Goal: Task Accomplishment & Management: Complete application form

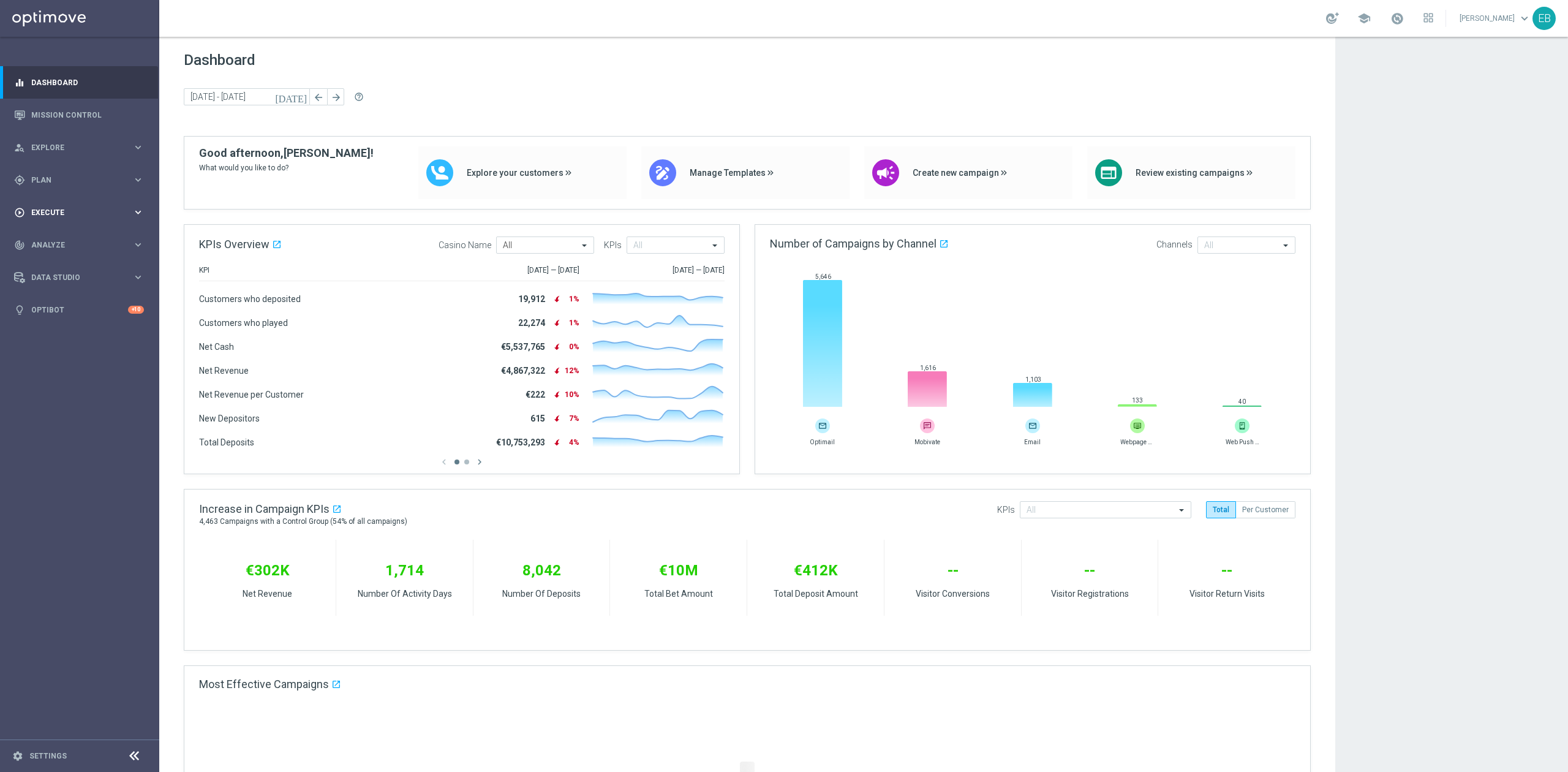
click at [91, 216] on div "play_circle_outline Execute" at bounding box center [73, 212] width 118 height 11
click at [82, 237] on link "Campaign Builder" at bounding box center [79, 237] width 95 height 10
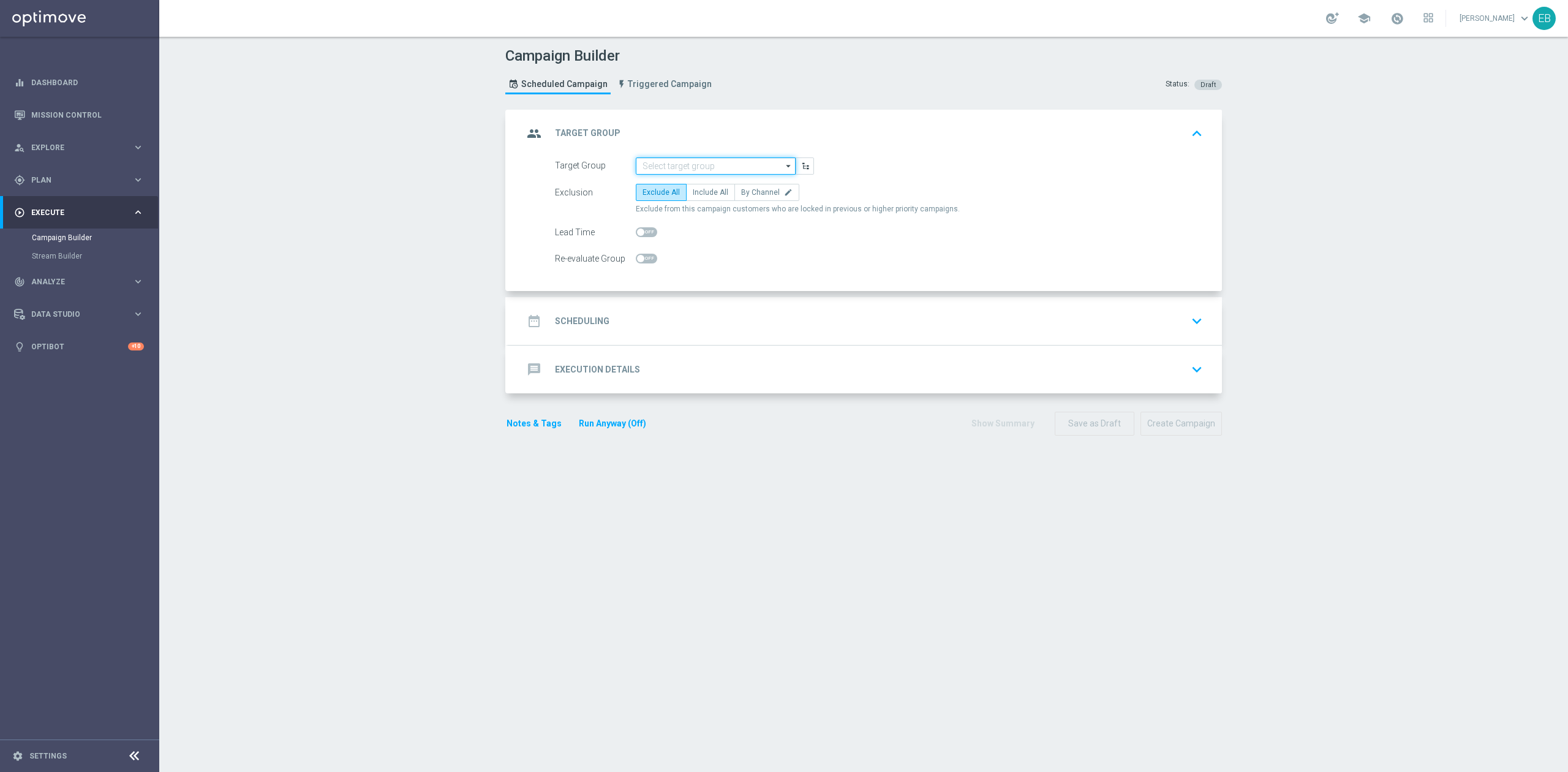
click at [700, 162] on input at bounding box center [715, 166] width 160 height 17
type input "IOM_CSY_Newsletter"
click at [709, 181] on form "Target Group IOM_CSY_Newsletter IOM_CSY_Newsletter arrow_drop_down Show Selecte…" at bounding box center [879, 213] width 648 height 110
click at [702, 188] on span "Include All" at bounding box center [711, 192] width 35 height 9
click at [701, 191] on input "Include All" at bounding box center [697, 194] width 8 height 8
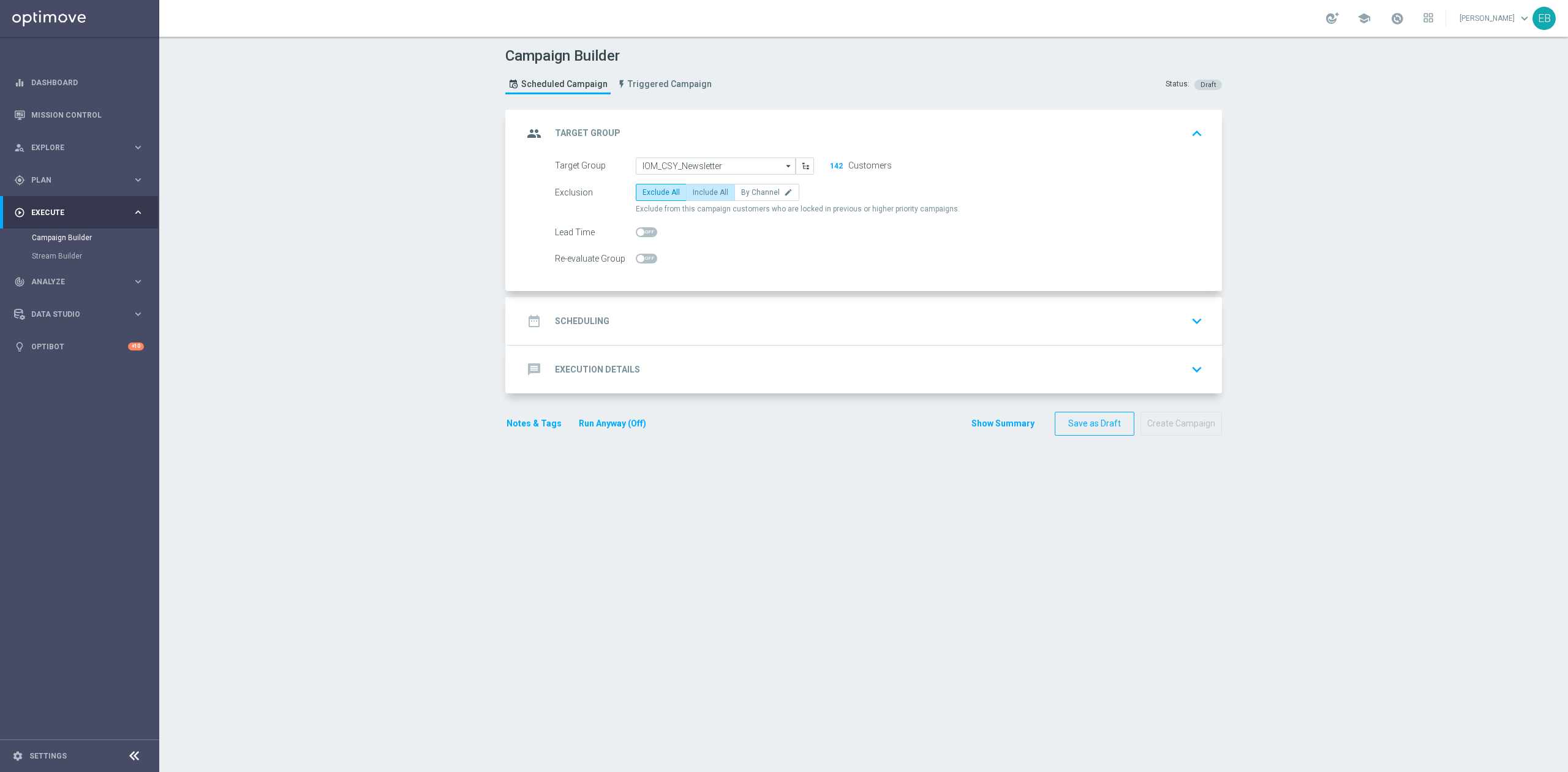
radio input "true"
click at [696, 313] on div "date_range Scheduling keyboard_arrow_down" at bounding box center [865, 321] width 684 height 23
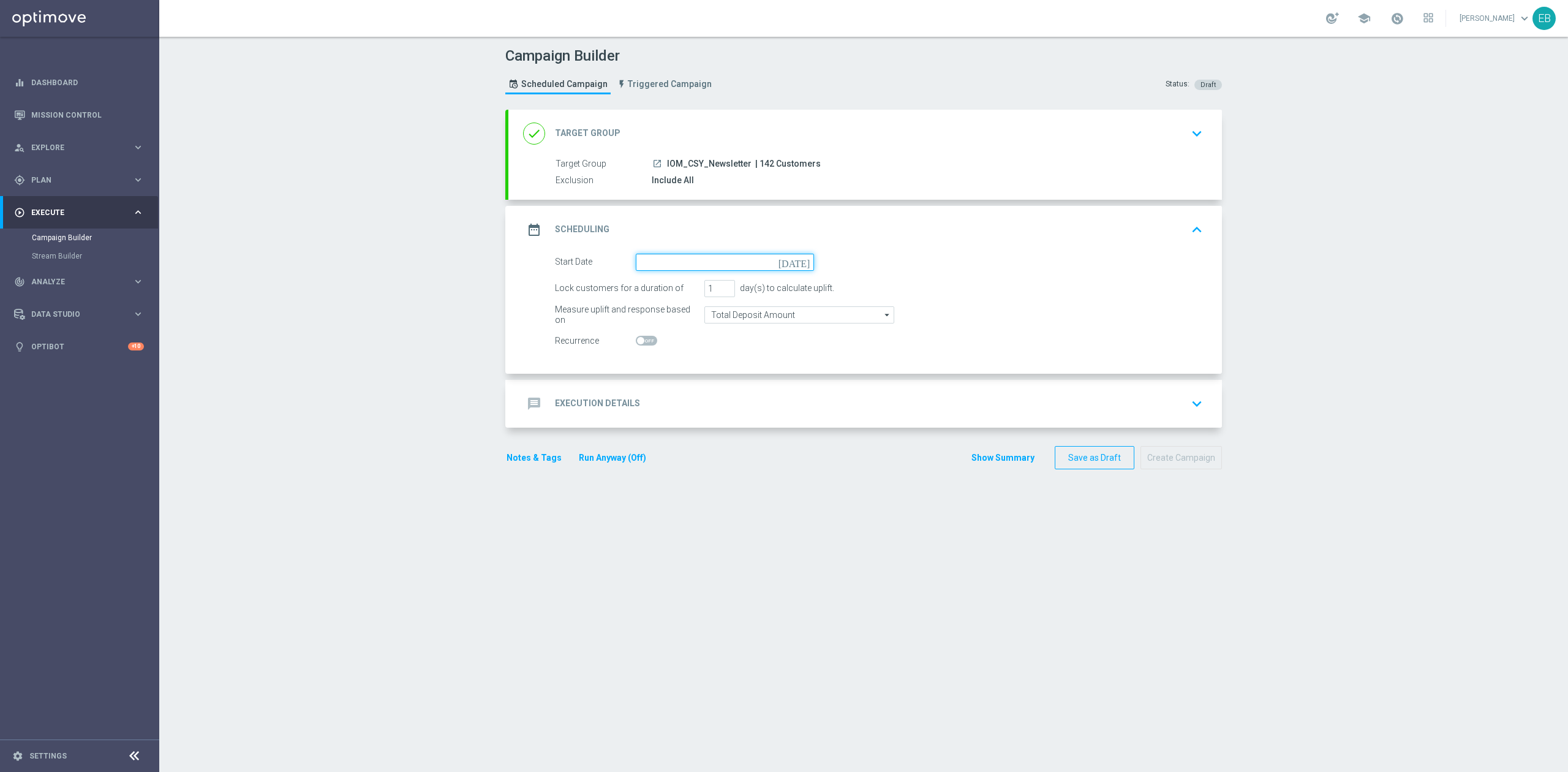
click at [665, 255] on input at bounding box center [725, 262] width 178 height 17
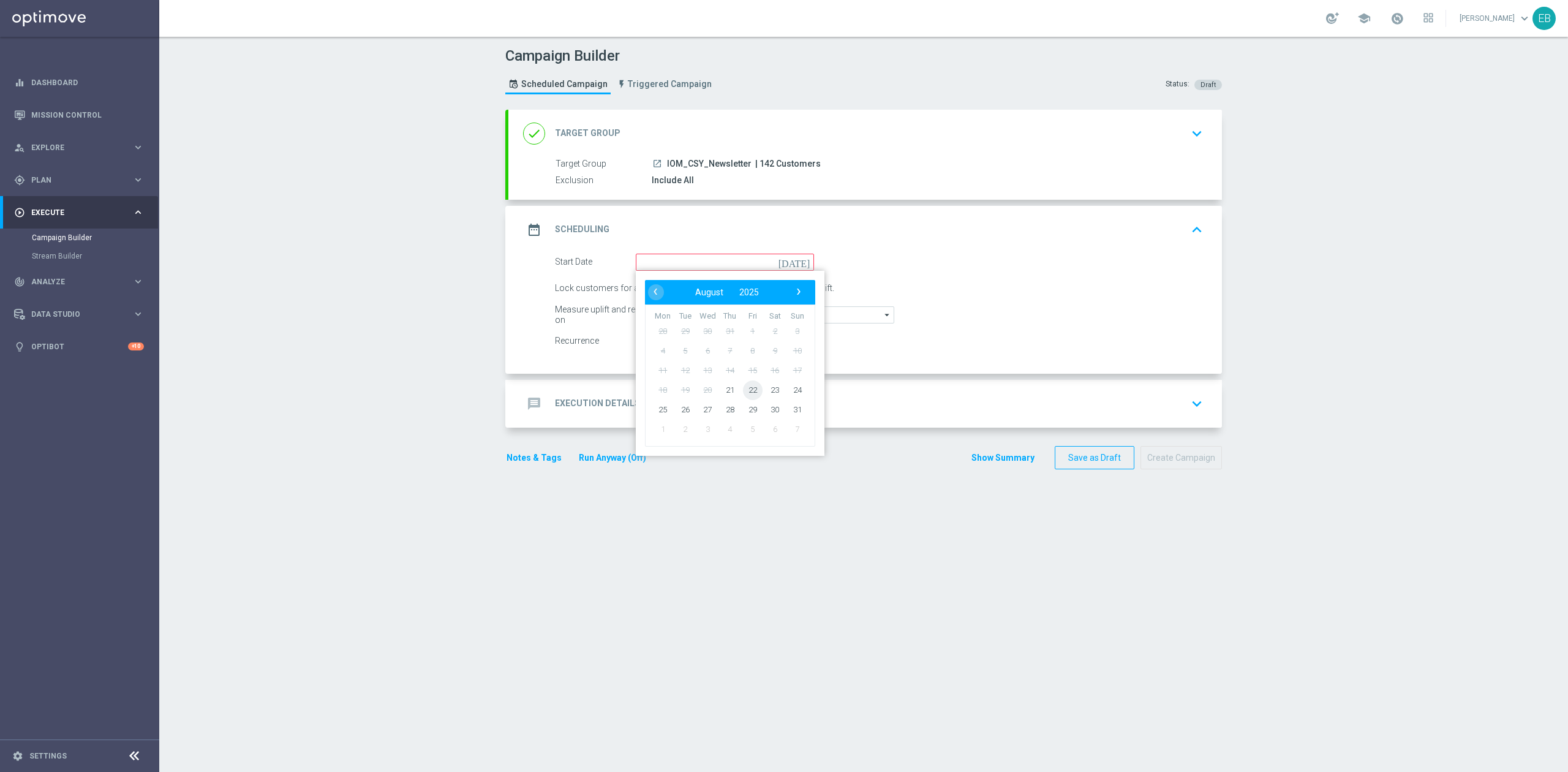
click at [746, 388] on span "22" at bounding box center [753, 390] width 20 height 20
type input "[DATE]"
click at [746, 388] on div "message Execution Details keyboard_arrow_down" at bounding box center [865, 403] width 713 height 48
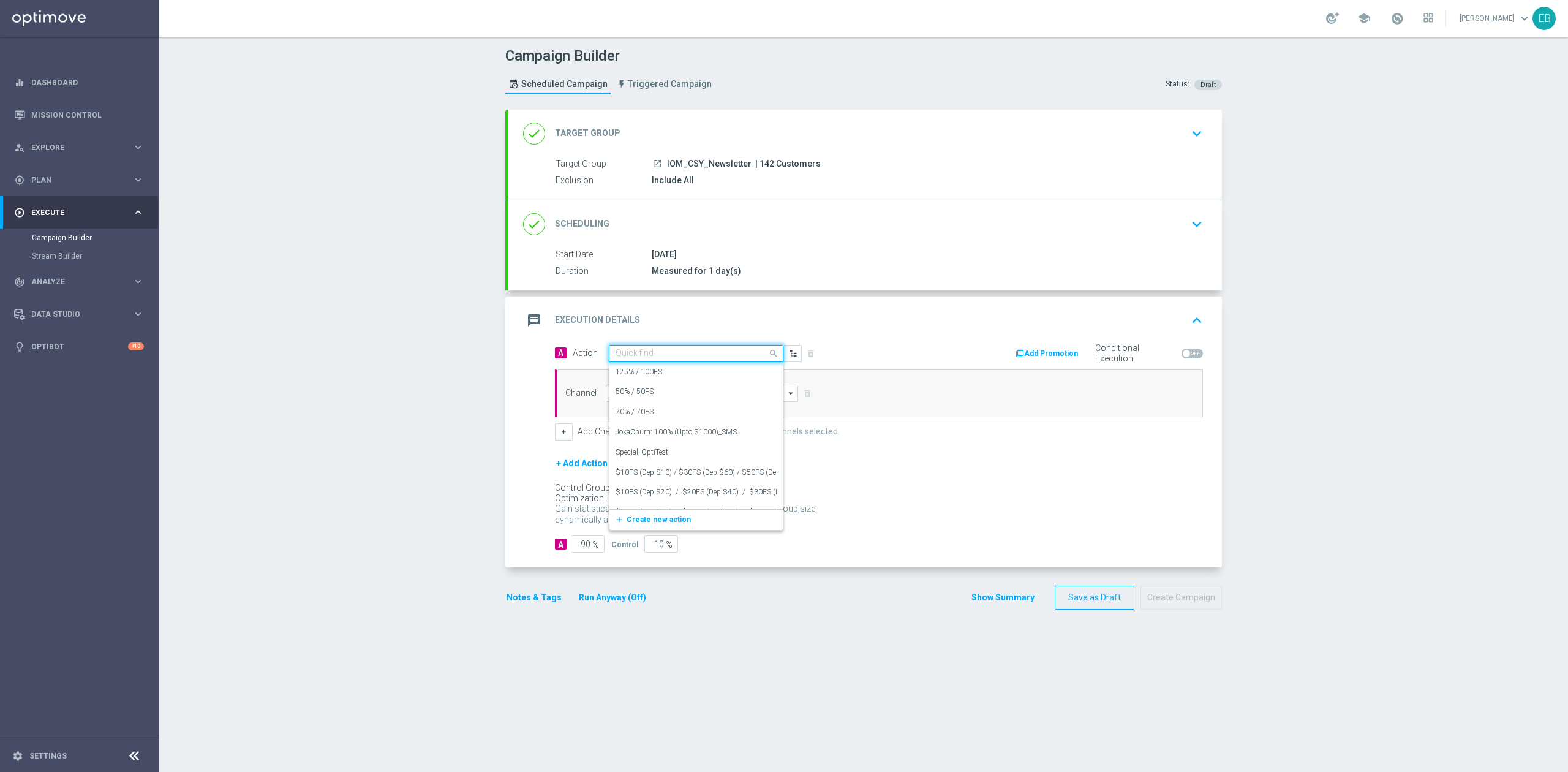
click at [676, 361] on div "Quick find" at bounding box center [696, 353] width 175 height 17
type input "news"
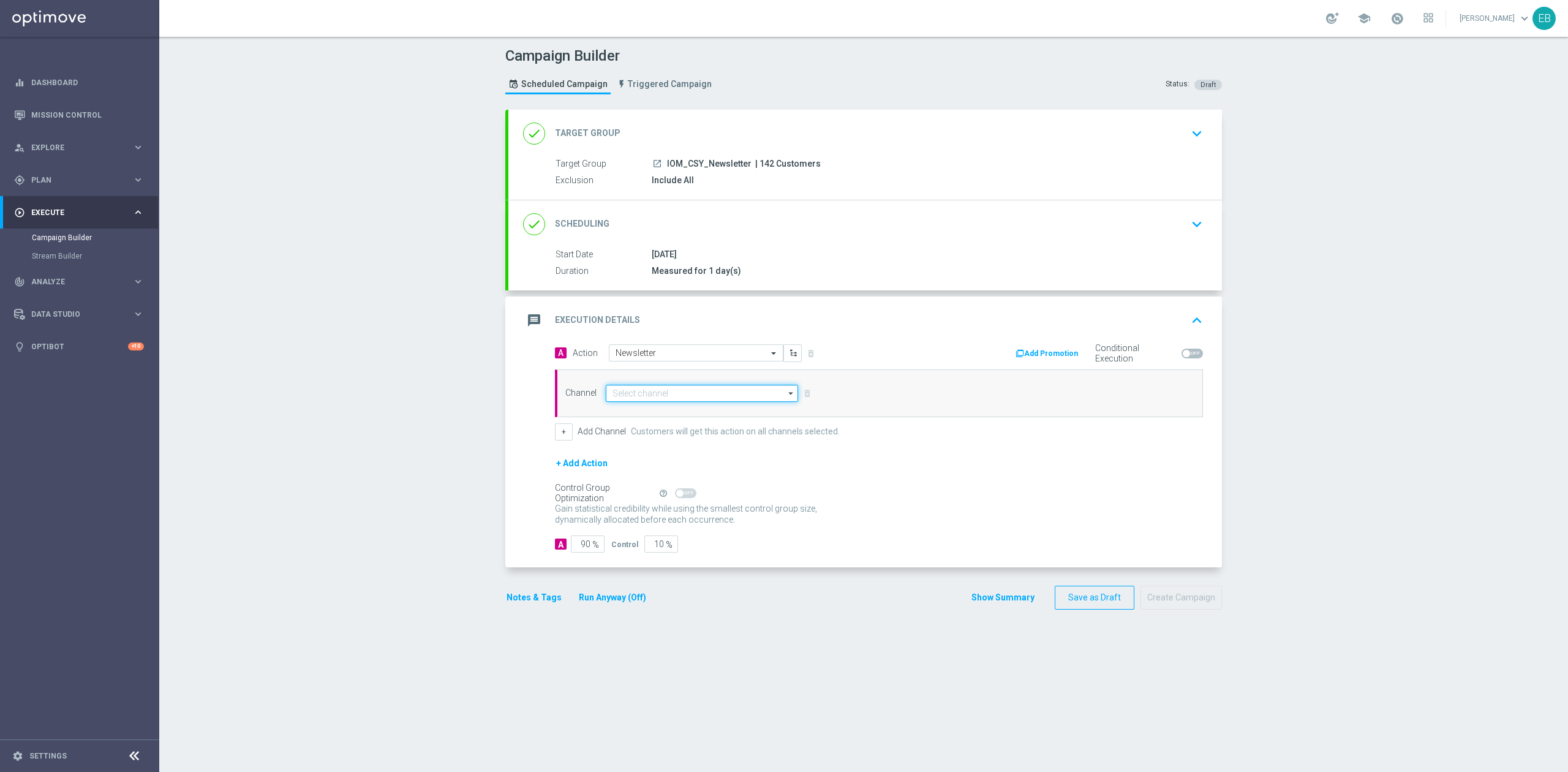
click at [610, 386] on input at bounding box center [702, 394] width 192 height 17
click at [612, 428] on div "Optimail" at bounding box center [626, 429] width 28 height 11
type input "Optimail"
click at [571, 551] on input "90" at bounding box center [587, 544] width 34 height 17
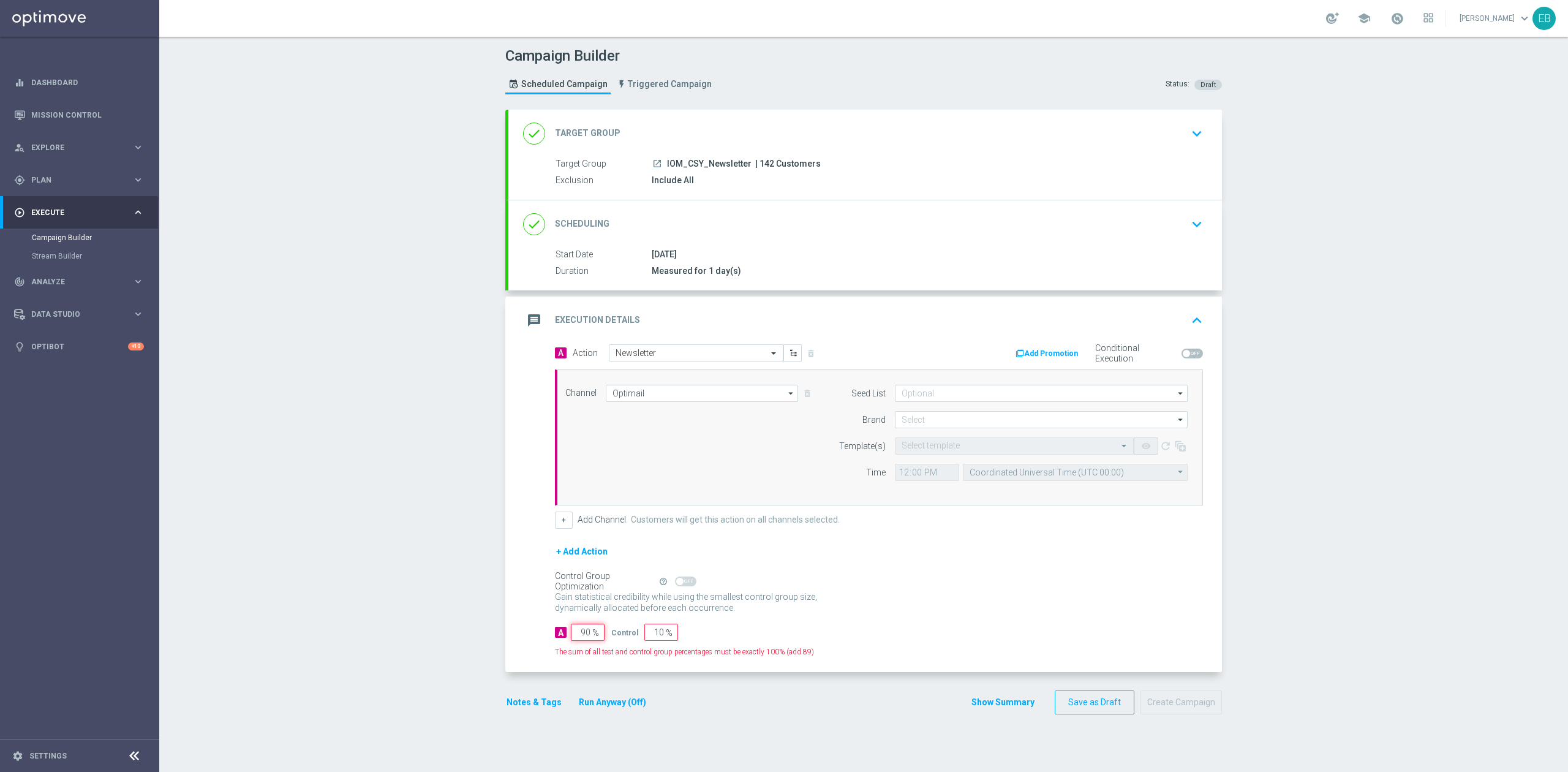
type input "1"
type input "99"
type input "10"
type input "90"
type input "100"
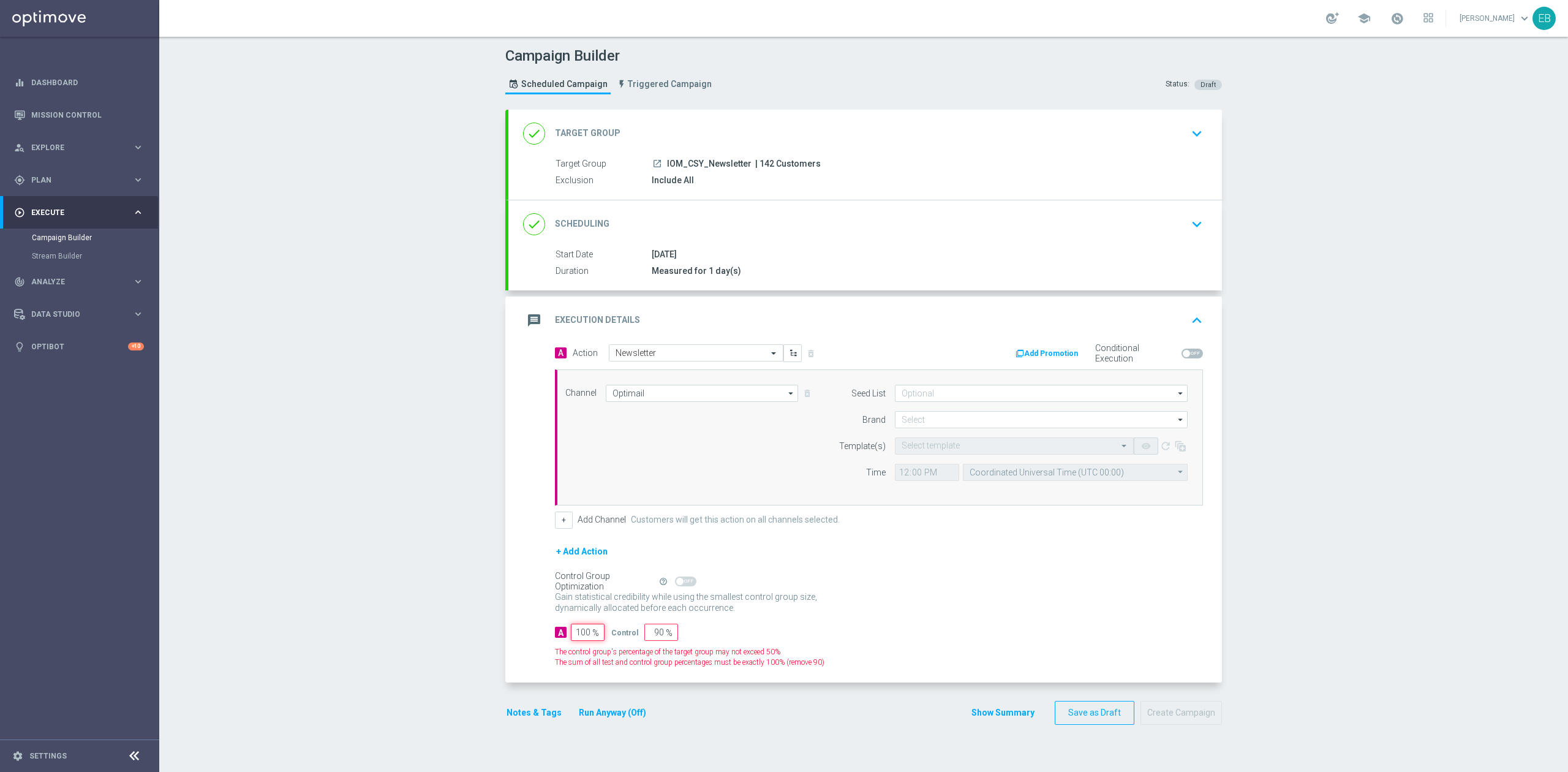
type input "0"
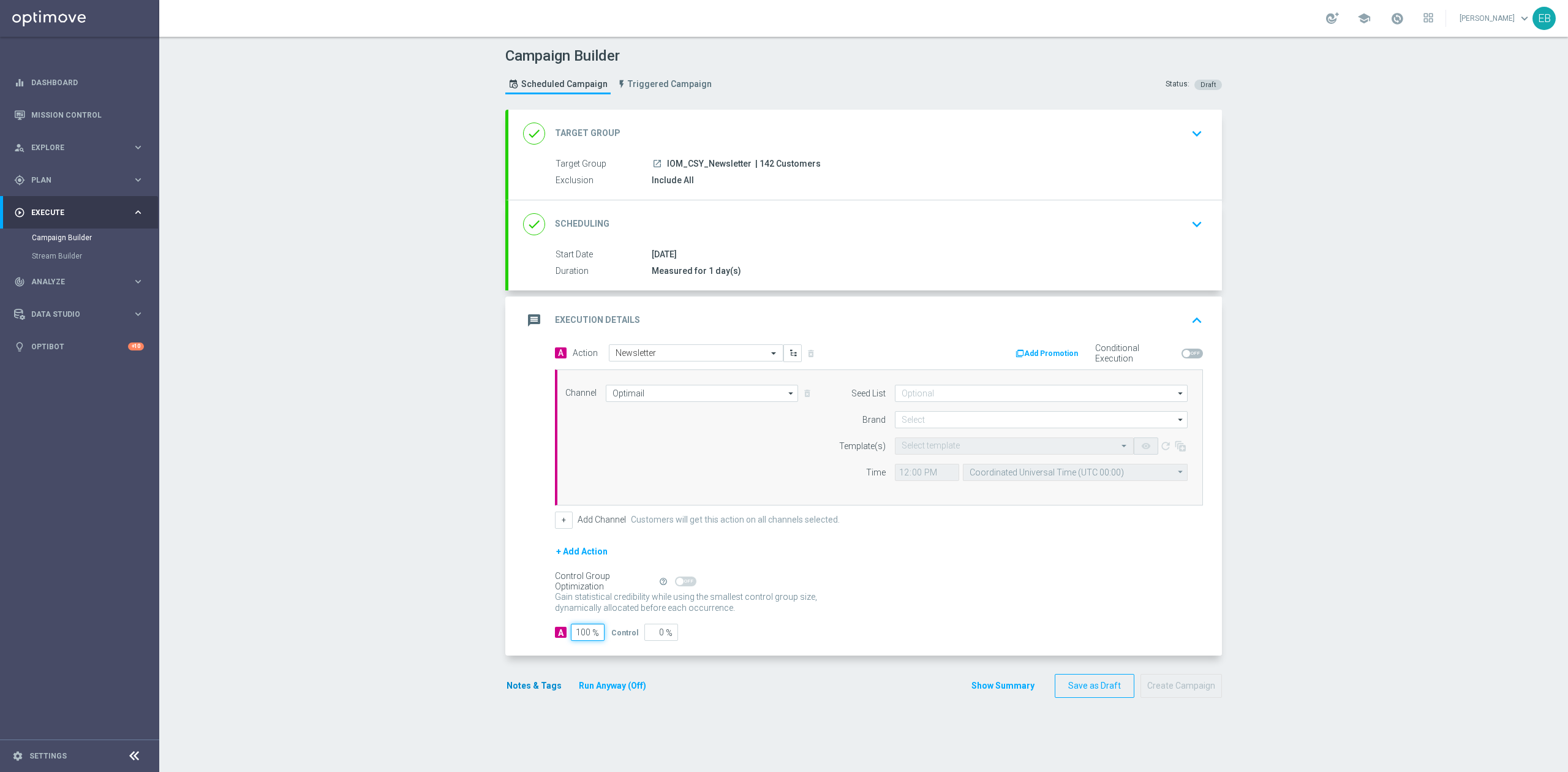
type input "100"
click at [537, 694] on button "Notes & Tags" at bounding box center [534, 685] width 58 height 15
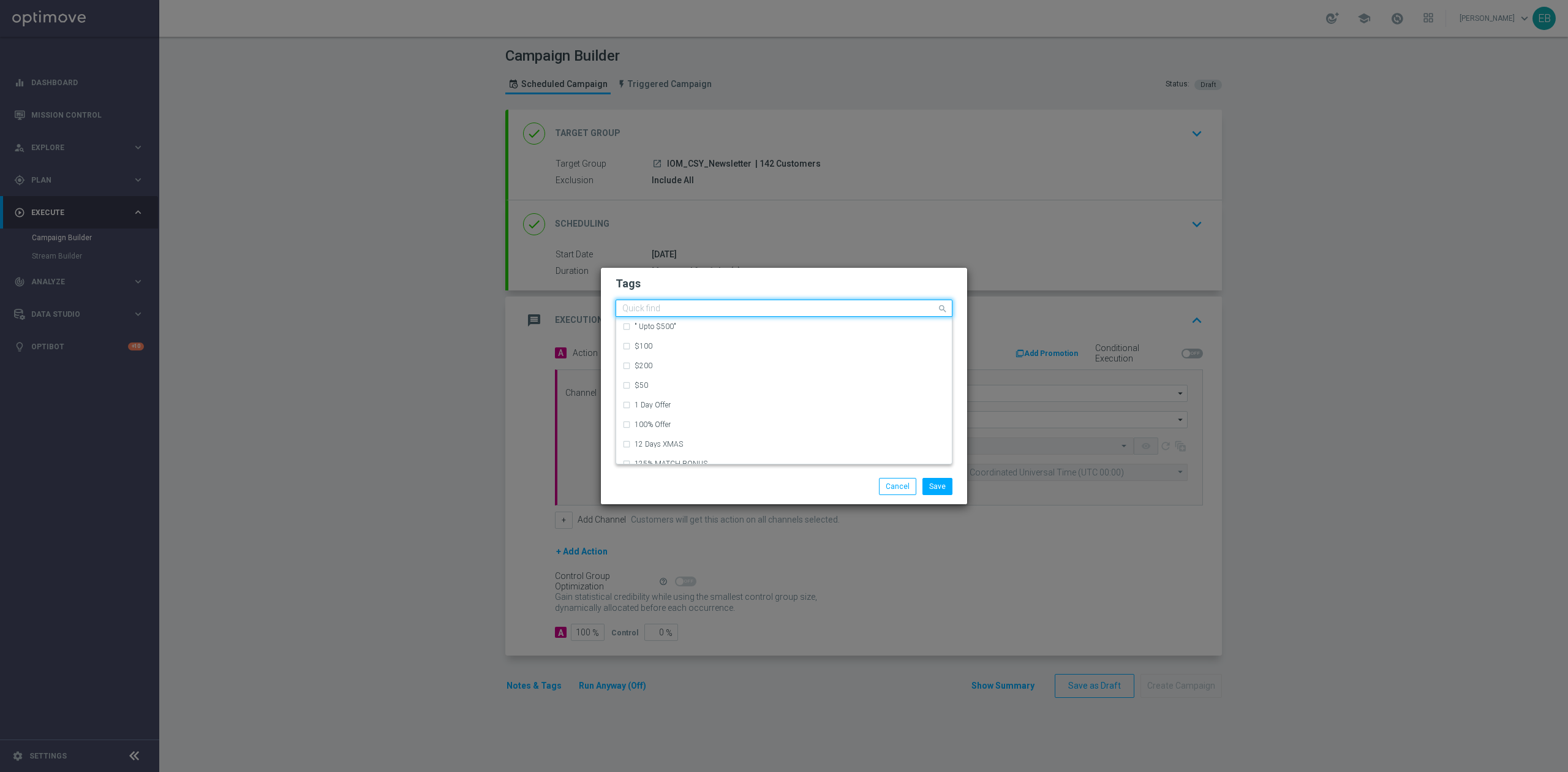
click at [665, 313] on input "text" at bounding box center [779, 309] width 314 height 11
click at [663, 361] on div "newsletter" at bounding box center [784, 366] width 323 height 20
type input "news"
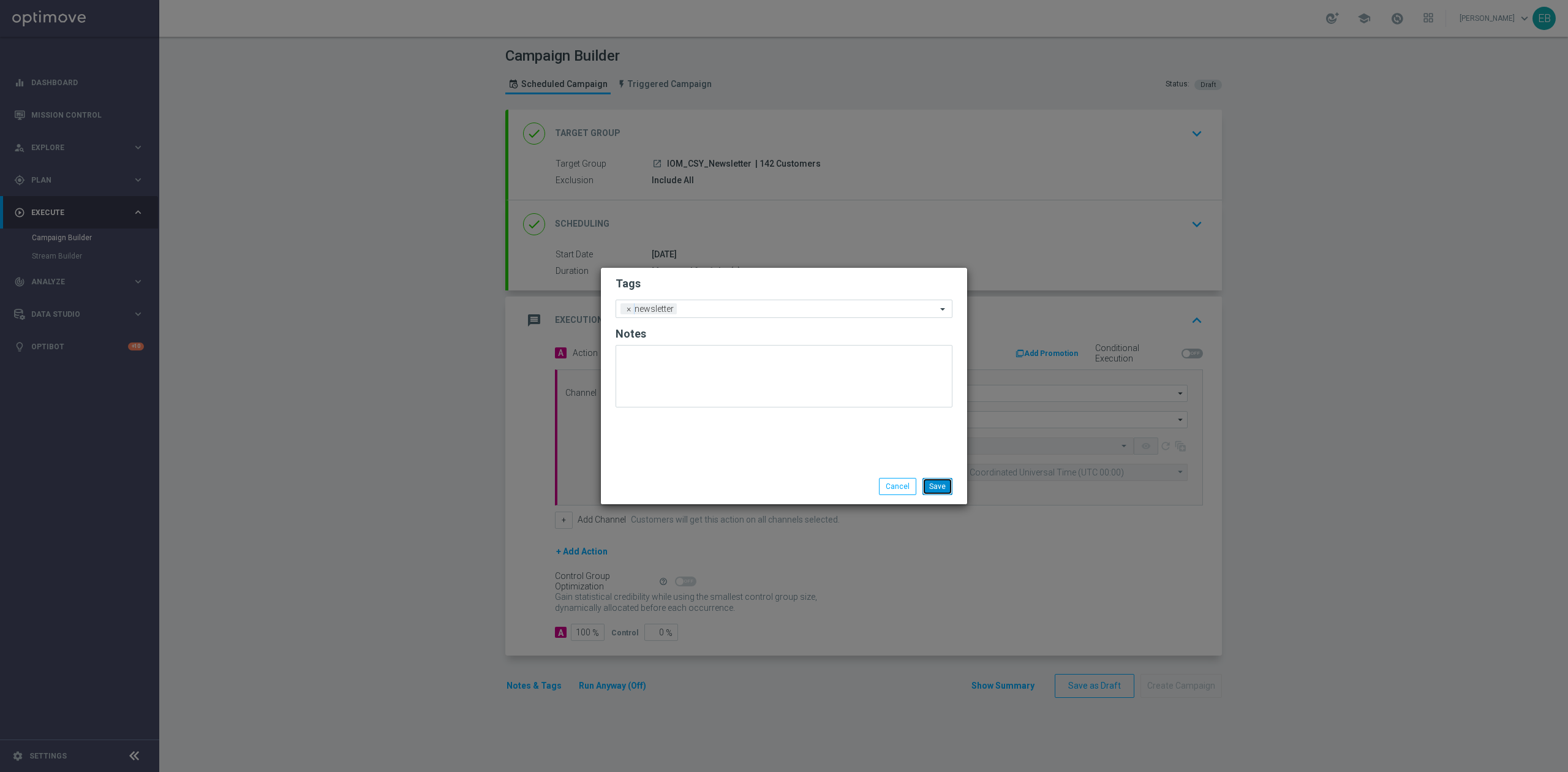
click at [932, 481] on button "Save" at bounding box center [937, 486] width 30 height 17
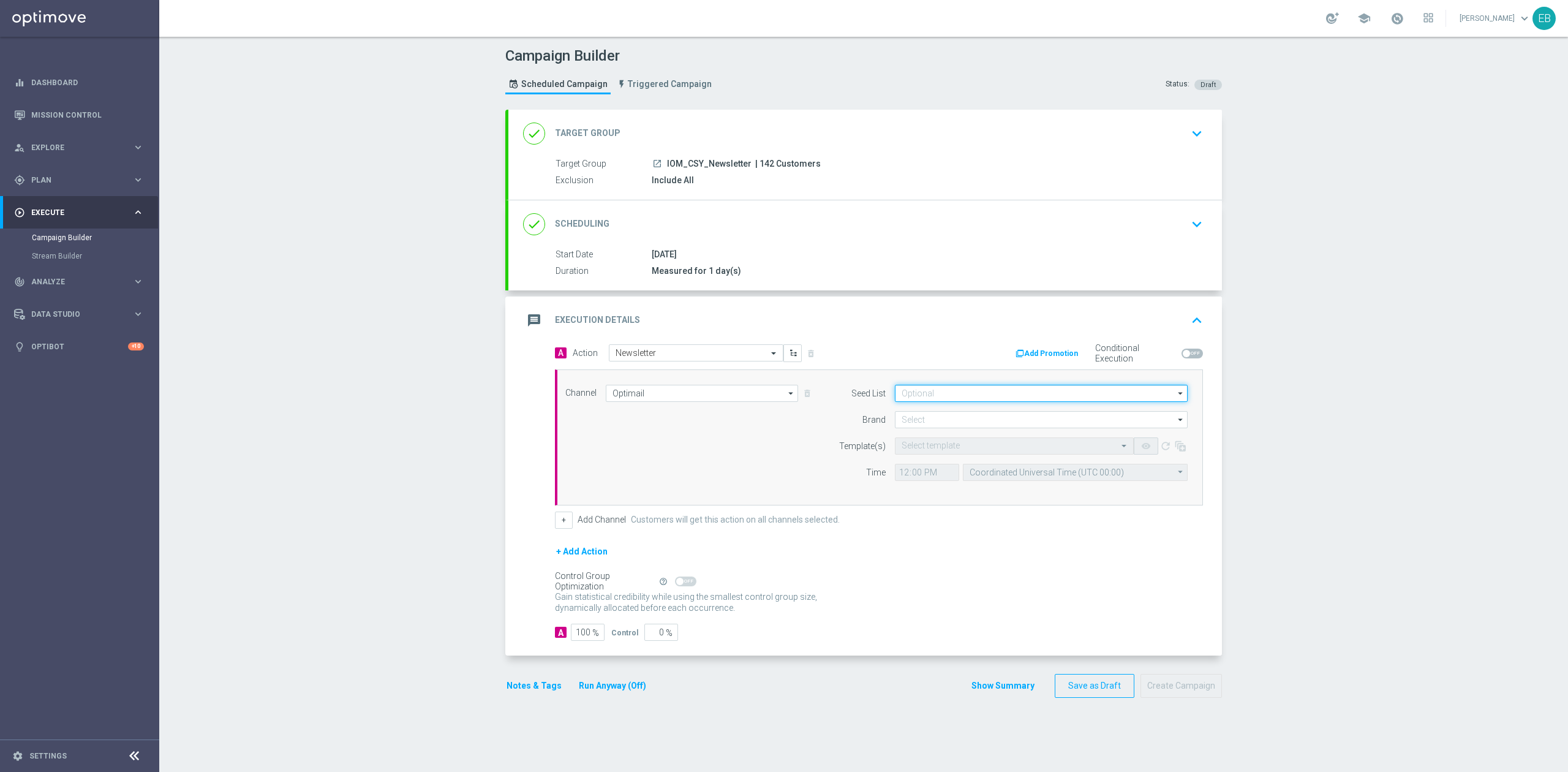
click at [952, 394] on input at bounding box center [1041, 394] width 293 height 17
click at [914, 445] on div "Promo Qualifiers" at bounding box center [942, 448] width 56 height 11
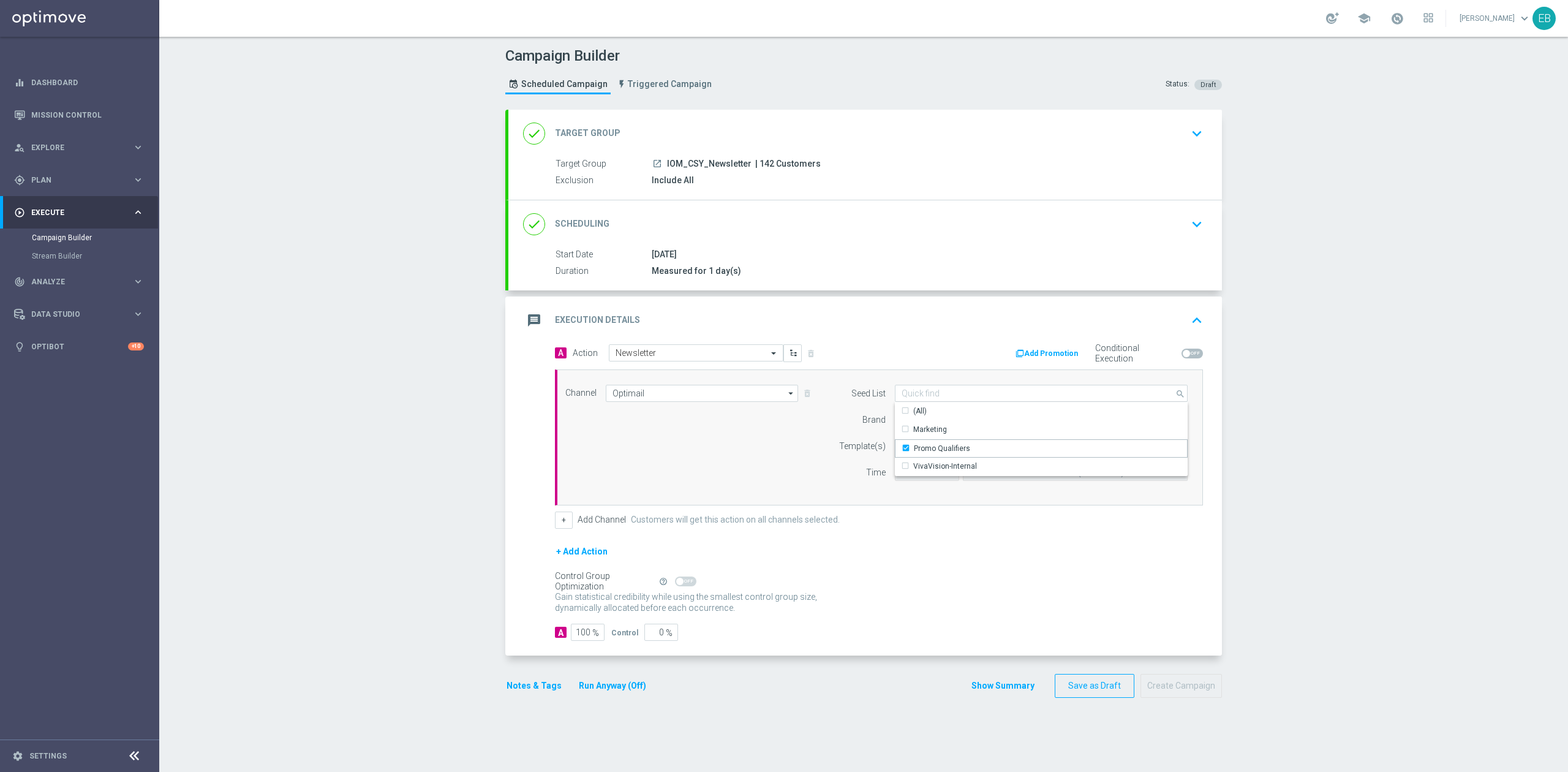
drag, startPoint x: 794, startPoint y: 426, endPoint x: 826, endPoint y: 413, distance: 34.5
click at [795, 425] on div "Channel Optimail Optimail arrow_drop_down Show Selected 1 of 21 Facebook Custom…" at bounding box center [876, 438] width 640 height 105
type input "Promo Qualifiers"
click at [920, 430] on form "Seed List Promo Qualifiers Promo Qualifiers arrow_drop_down Show Selected 0 of …" at bounding box center [1010, 433] width 355 height 96
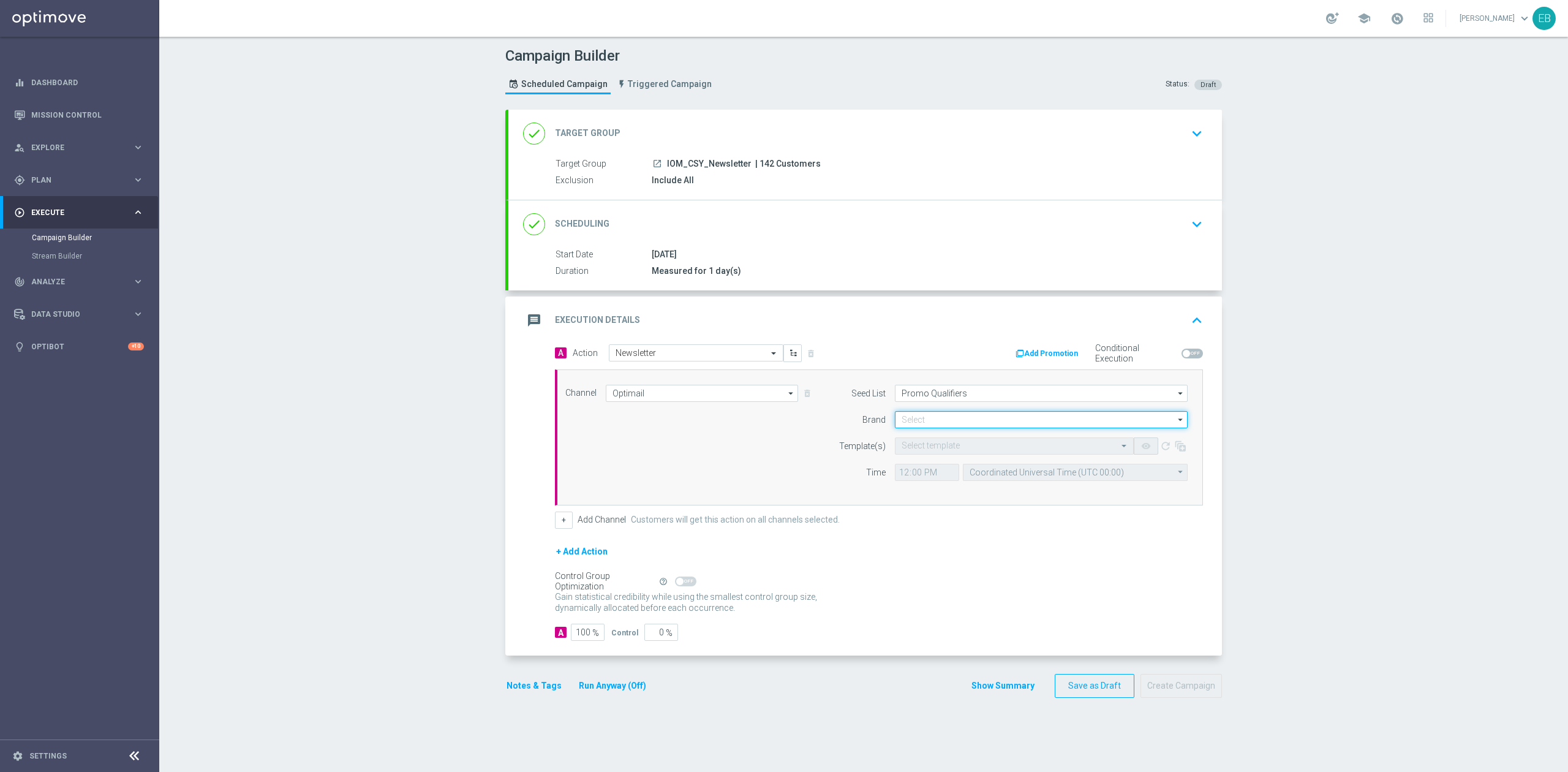
click at [930, 419] on input at bounding box center [1041, 420] width 293 height 17
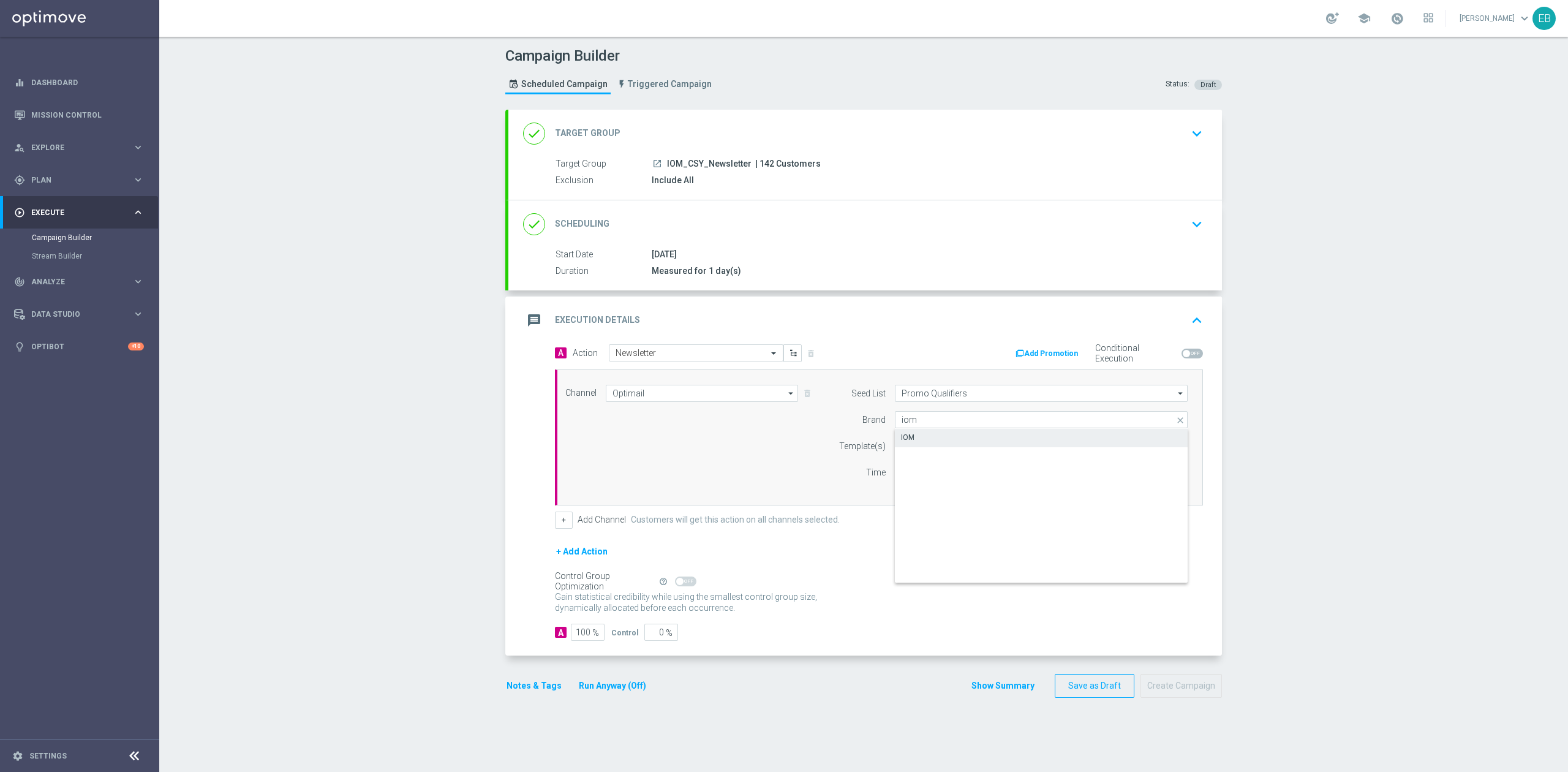
click at [907, 439] on div "IOM" at bounding box center [908, 437] width 14 height 11
type input "IOM"
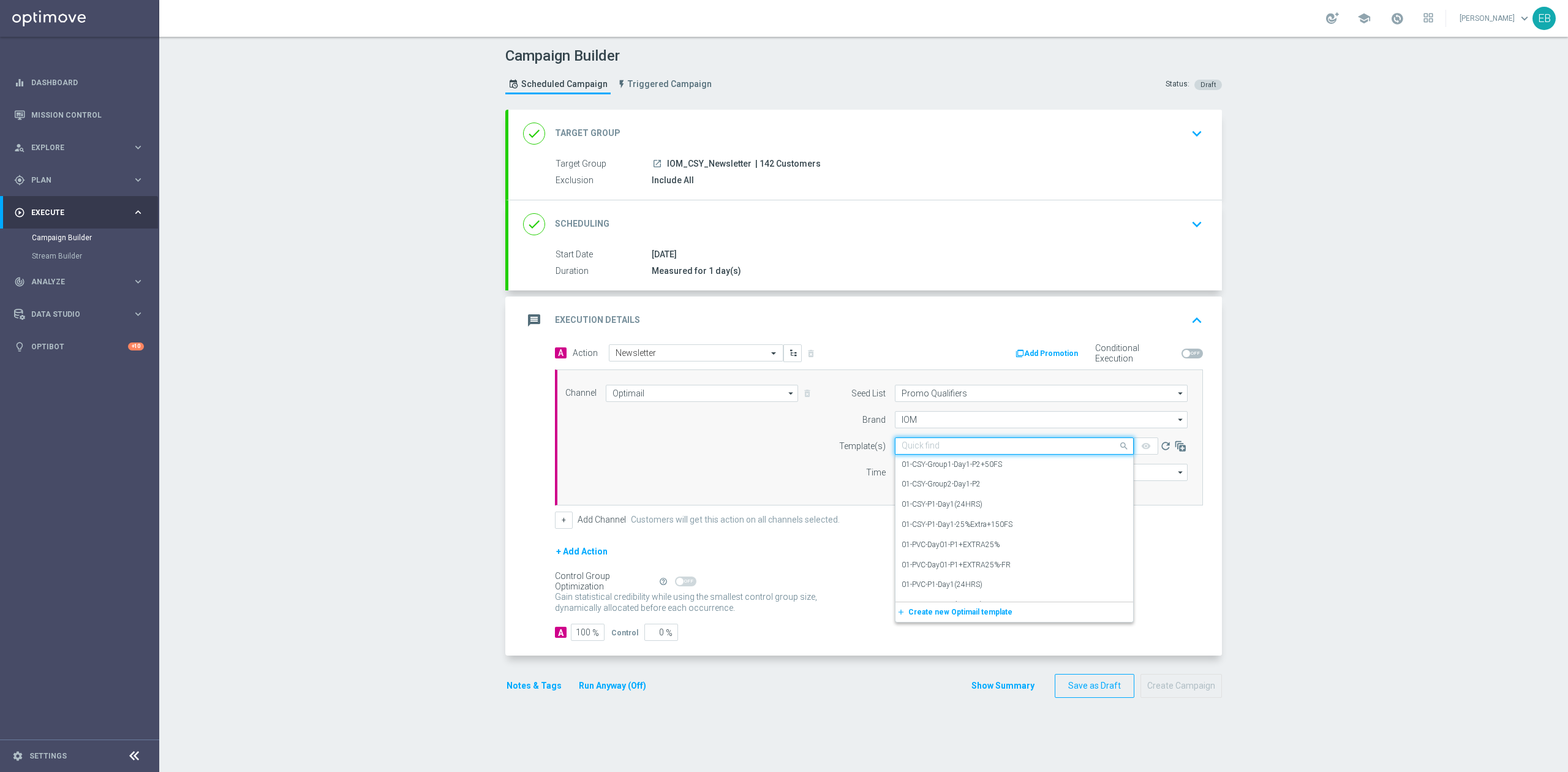
click at [907, 440] on div "Quick find" at bounding box center [1014, 446] width 239 height 17
type input "n"
type input "csy-news"
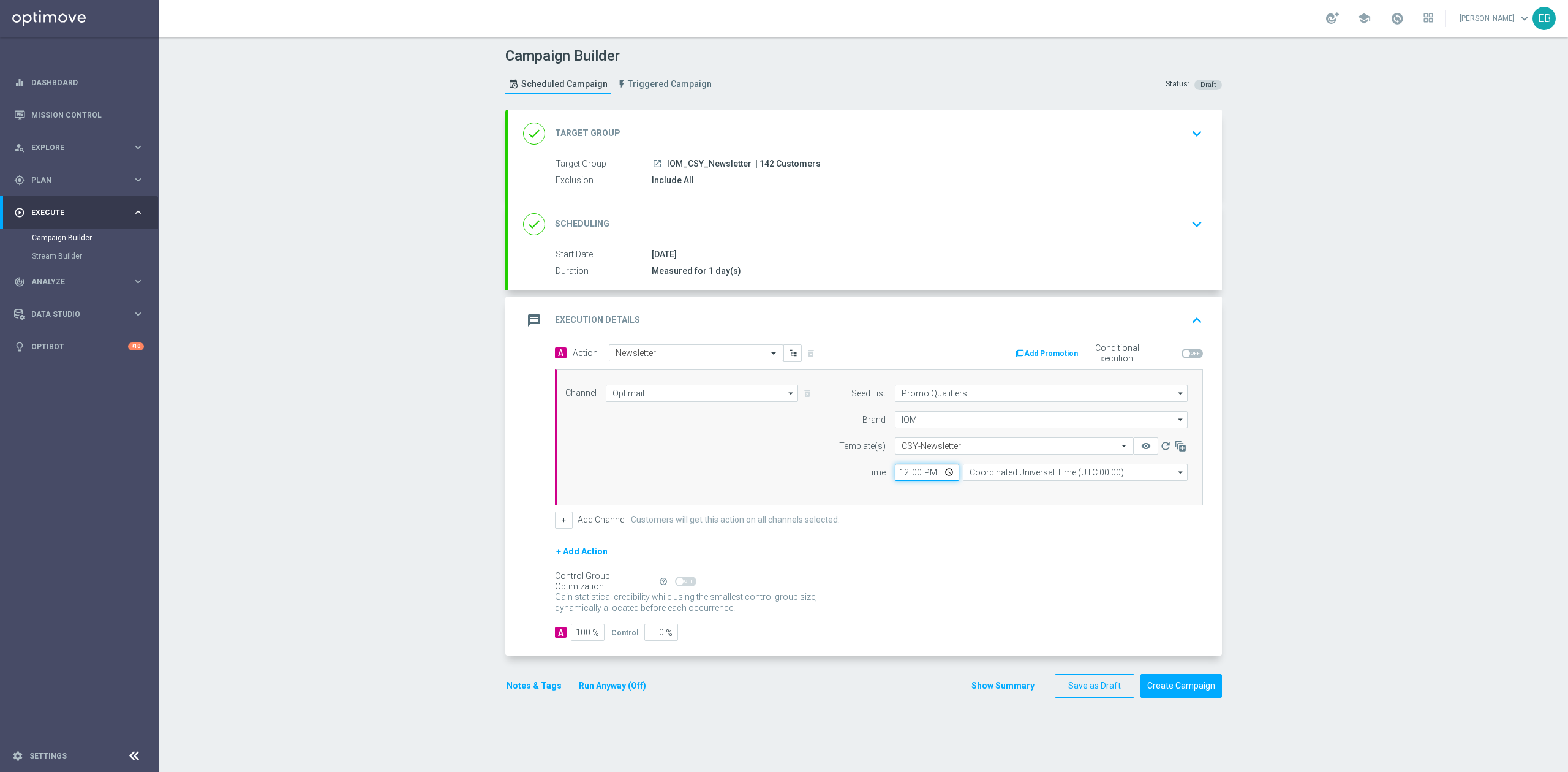
click at [895, 479] on input "12:00" at bounding box center [927, 472] width 64 height 17
click at [895, 476] on input "14:00" at bounding box center [927, 472] width 64 height 17
type input "02:00"
click at [1181, 697] on button "Create Campaign" at bounding box center [1181, 686] width 81 height 24
click at [1126, 314] on div at bounding box center [771, 386] width 1568 height 772
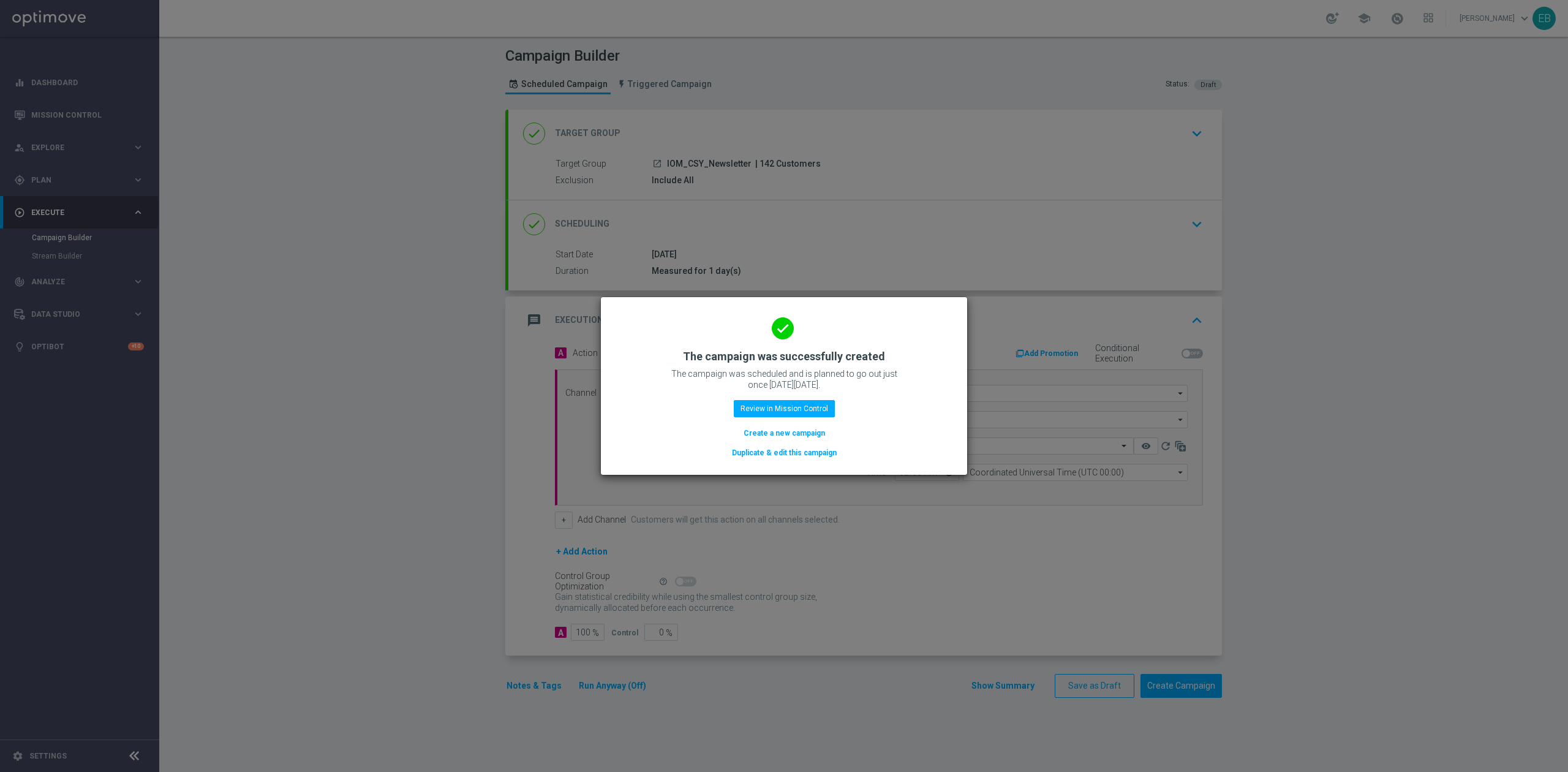
click at [750, 452] on button "Duplicate & edit this campaign" at bounding box center [784, 453] width 107 height 14
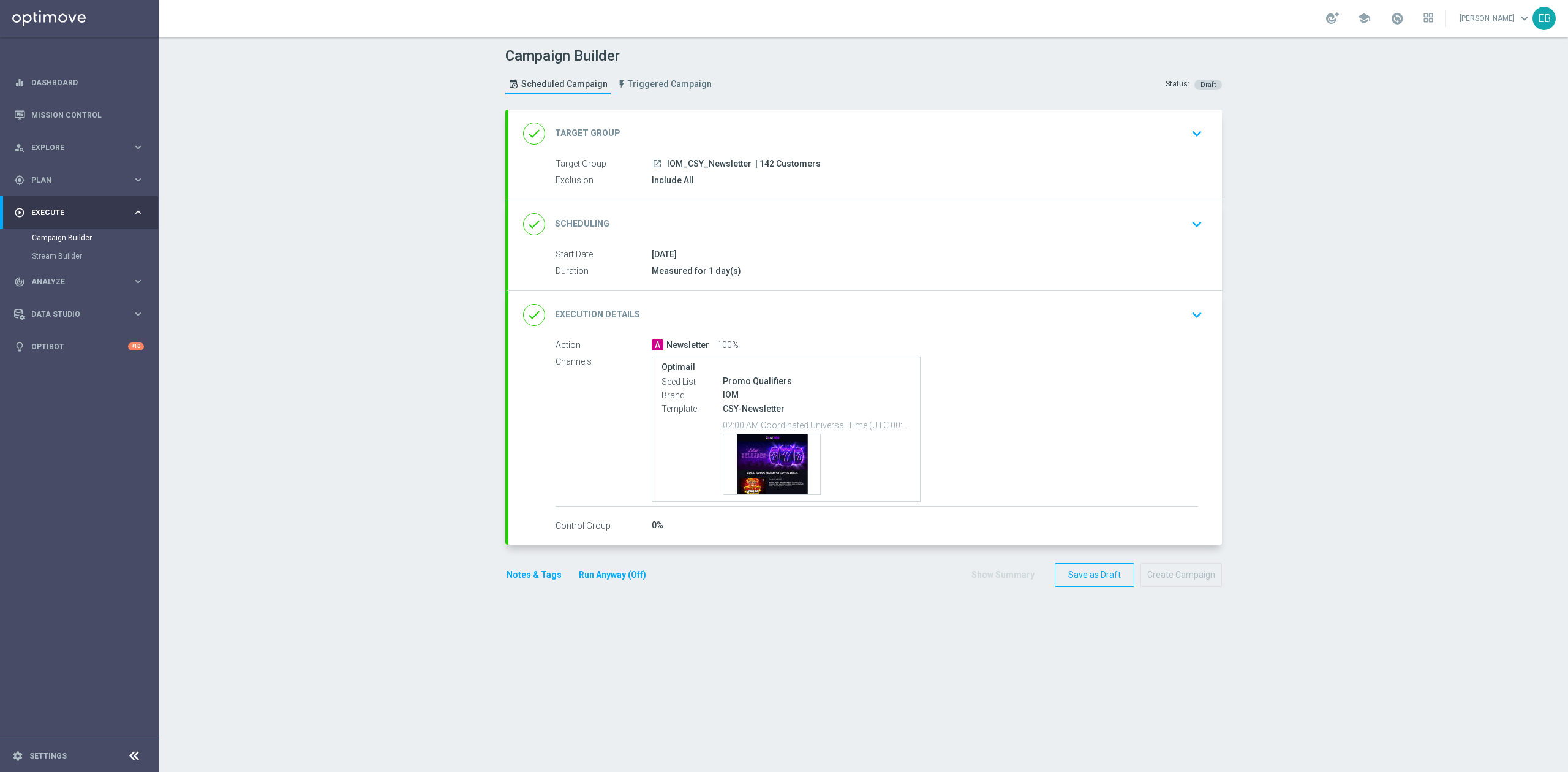
click at [778, 140] on div "done Target Group keyboard_arrow_down" at bounding box center [865, 133] width 684 height 23
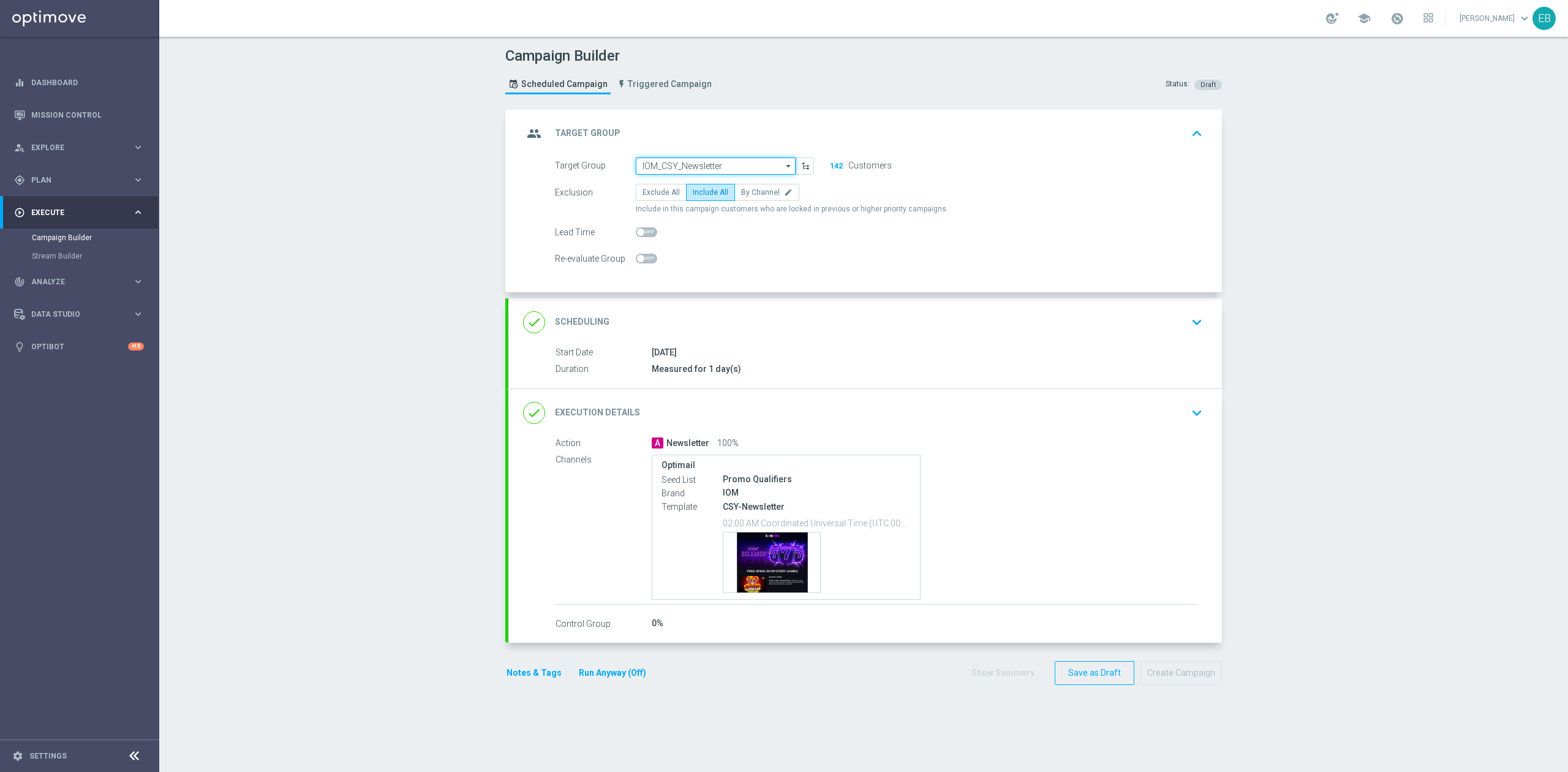
click at [734, 168] on input "IOM_CSY_Newsletter" at bounding box center [715, 166] width 160 height 17
type input "IOM_JPT_Newsletter"
click at [954, 430] on div "done Execution Details keyboard_arrow_down" at bounding box center [865, 411] width 713 height 48
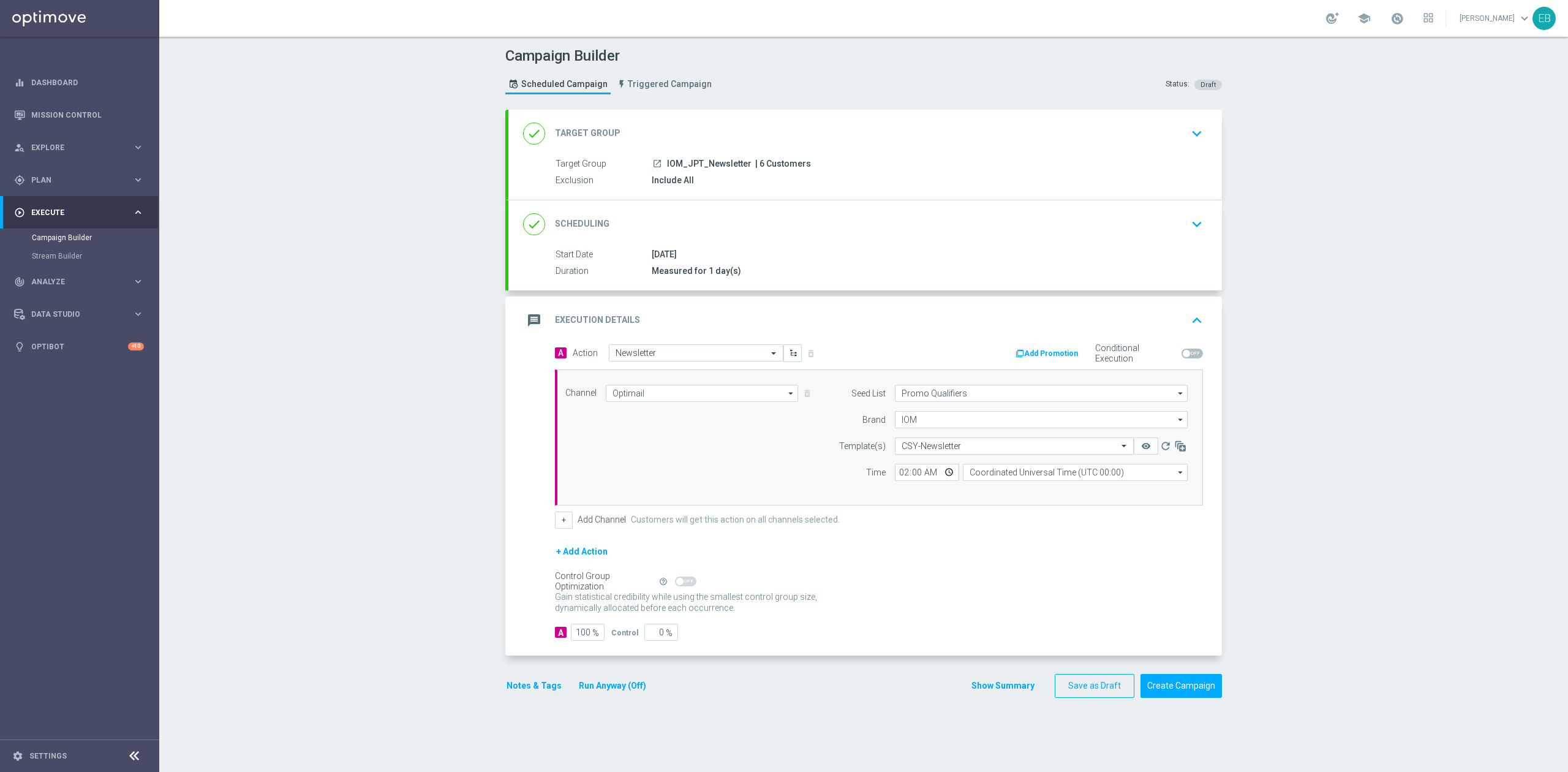
click at [936, 449] on input "text" at bounding box center [1002, 446] width 201 height 11
type input "jpt-new"
drag, startPoint x: 945, startPoint y: 317, endPoint x: 953, endPoint y: 317, distance: 8.0
click at [946, 317] on div "message Execution Details keyboard_arrow_up" at bounding box center [865, 320] width 684 height 23
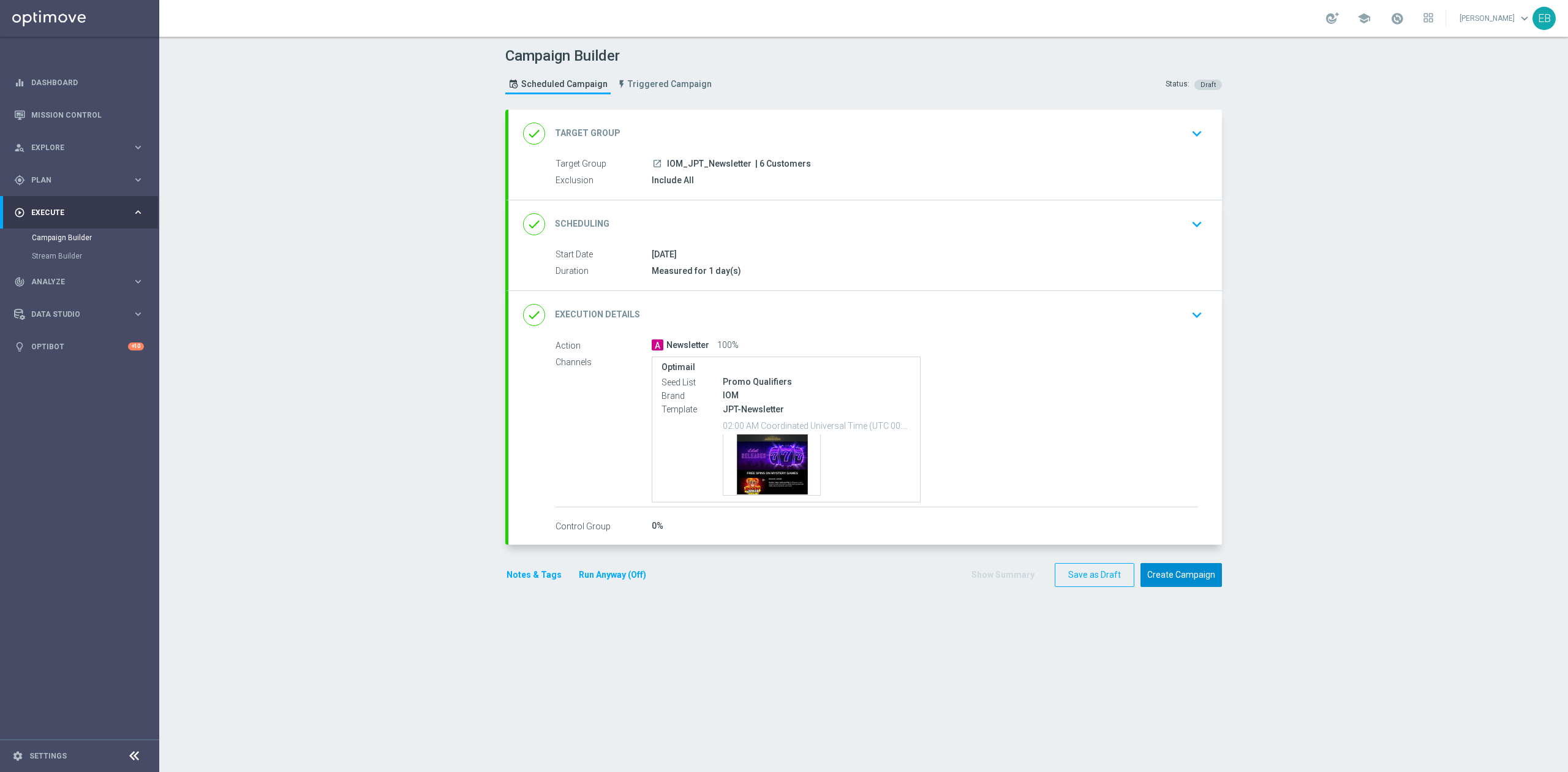
click at [1175, 579] on button "Create Campaign" at bounding box center [1181, 575] width 81 height 24
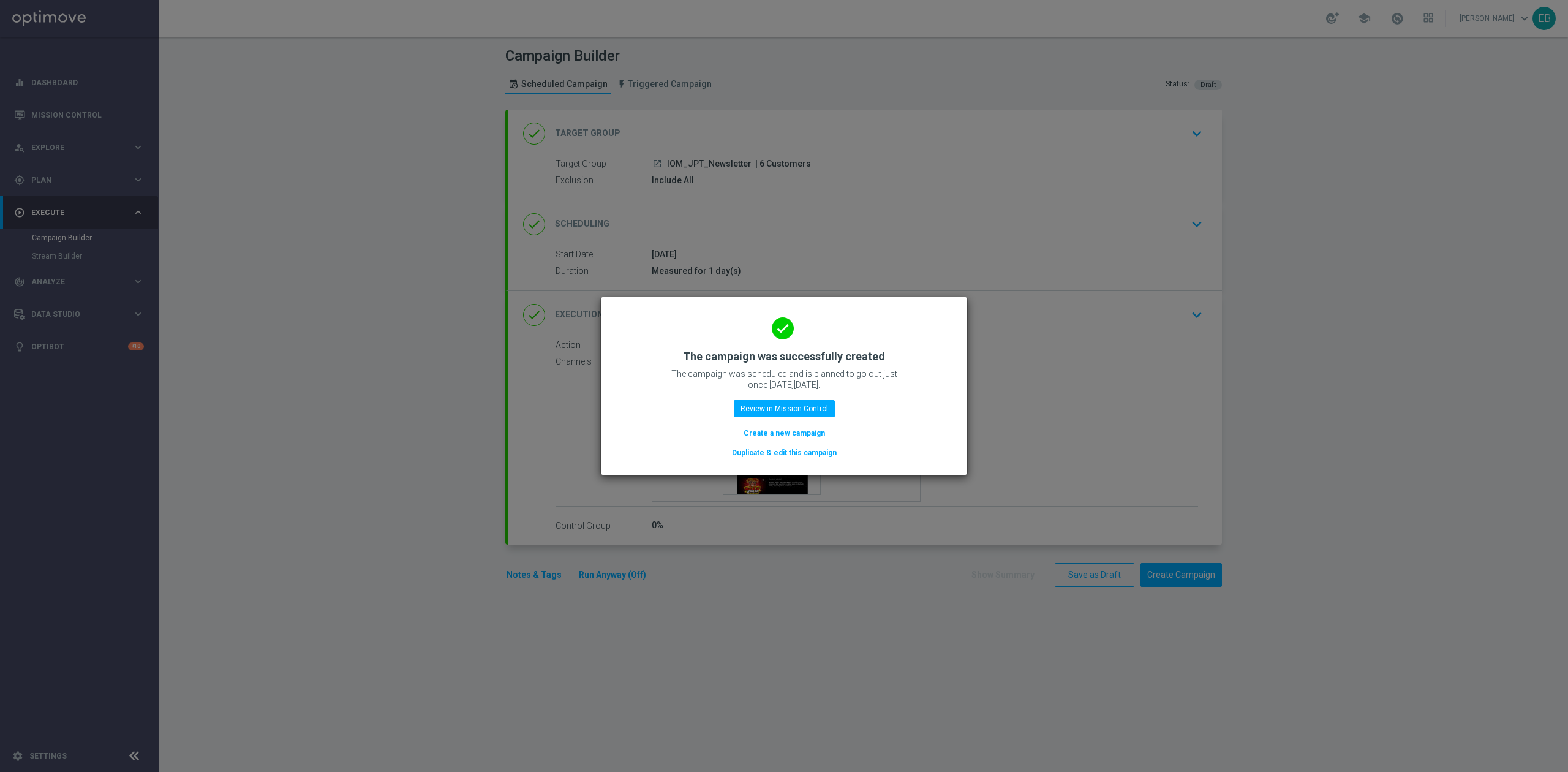
click at [789, 452] on button "Duplicate & edit this campaign" at bounding box center [784, 453] width 107 height 14
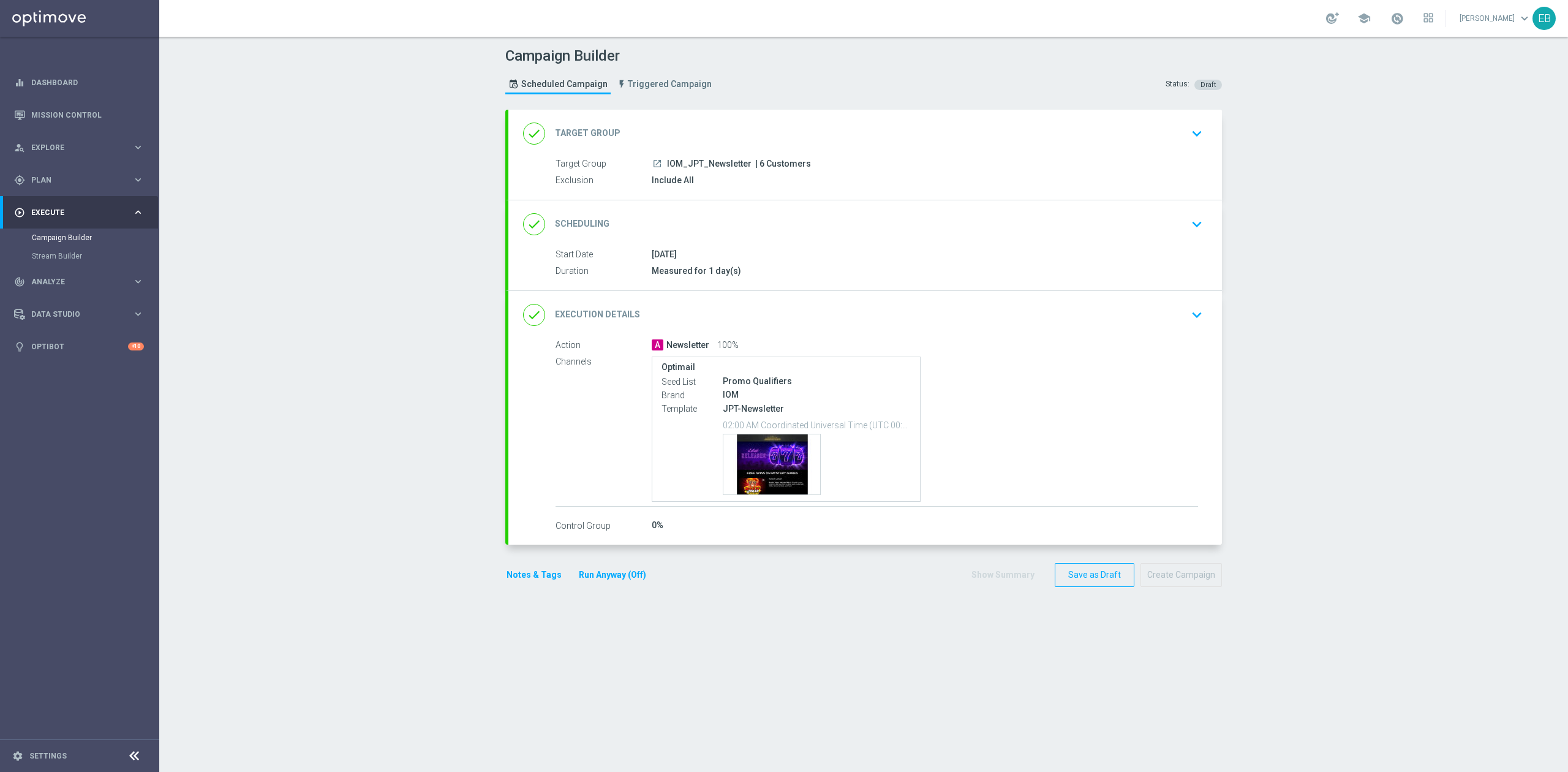
click at [803, 125] on div "done Target Group keyboard_arrow_down" at bounding box center [865, 133] width 684 height 23
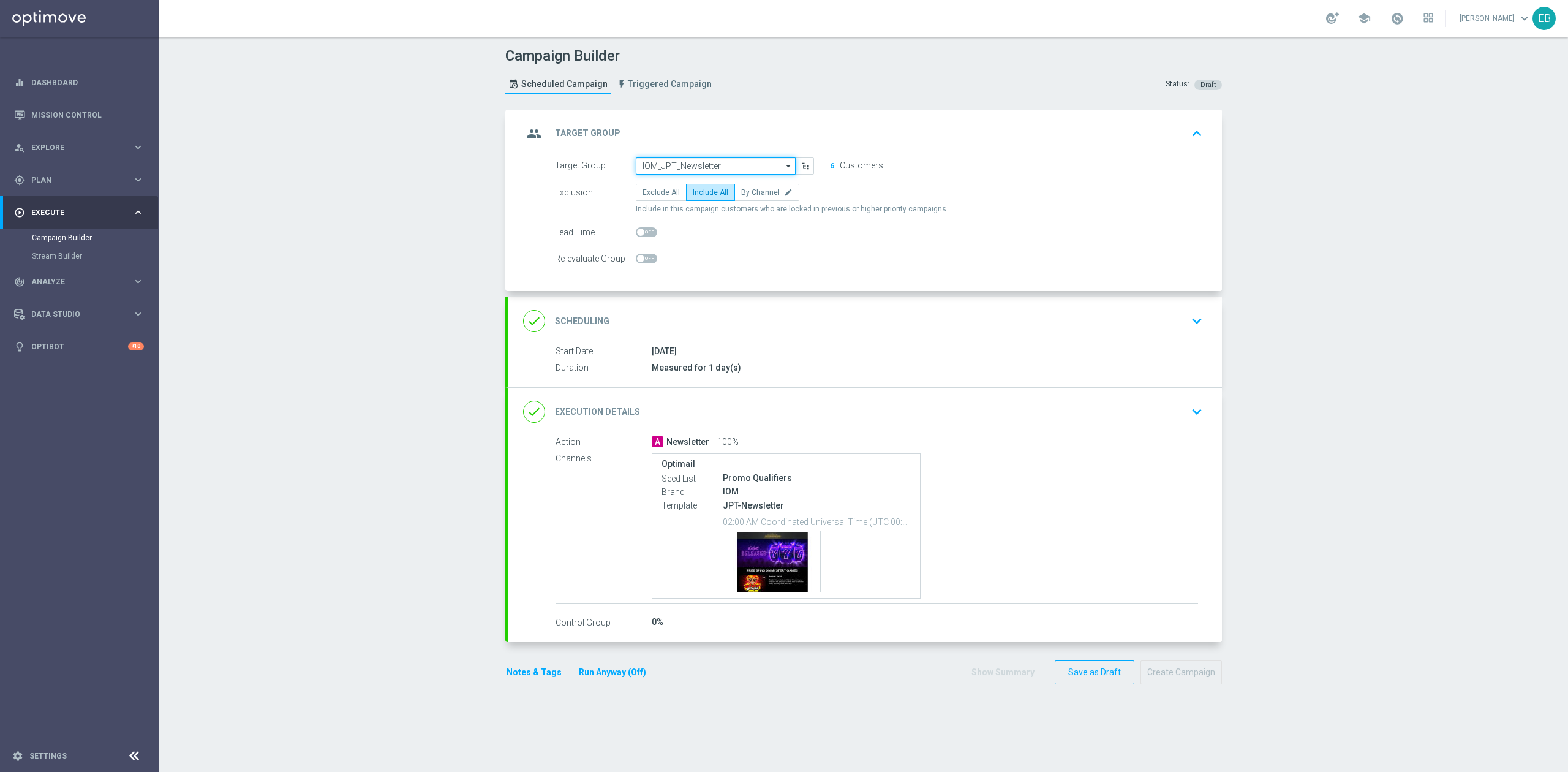
click at [733, 168] on input "IOM_JPT_Newsletter" at bounding box center [715, 166] width 160 height 17
type input "IOM_SPA_Newsletter"
click at [1022, 413] on div "done Execution Details keyboard_arrow_down" at bounding box center [865, 411] width 684 height 23
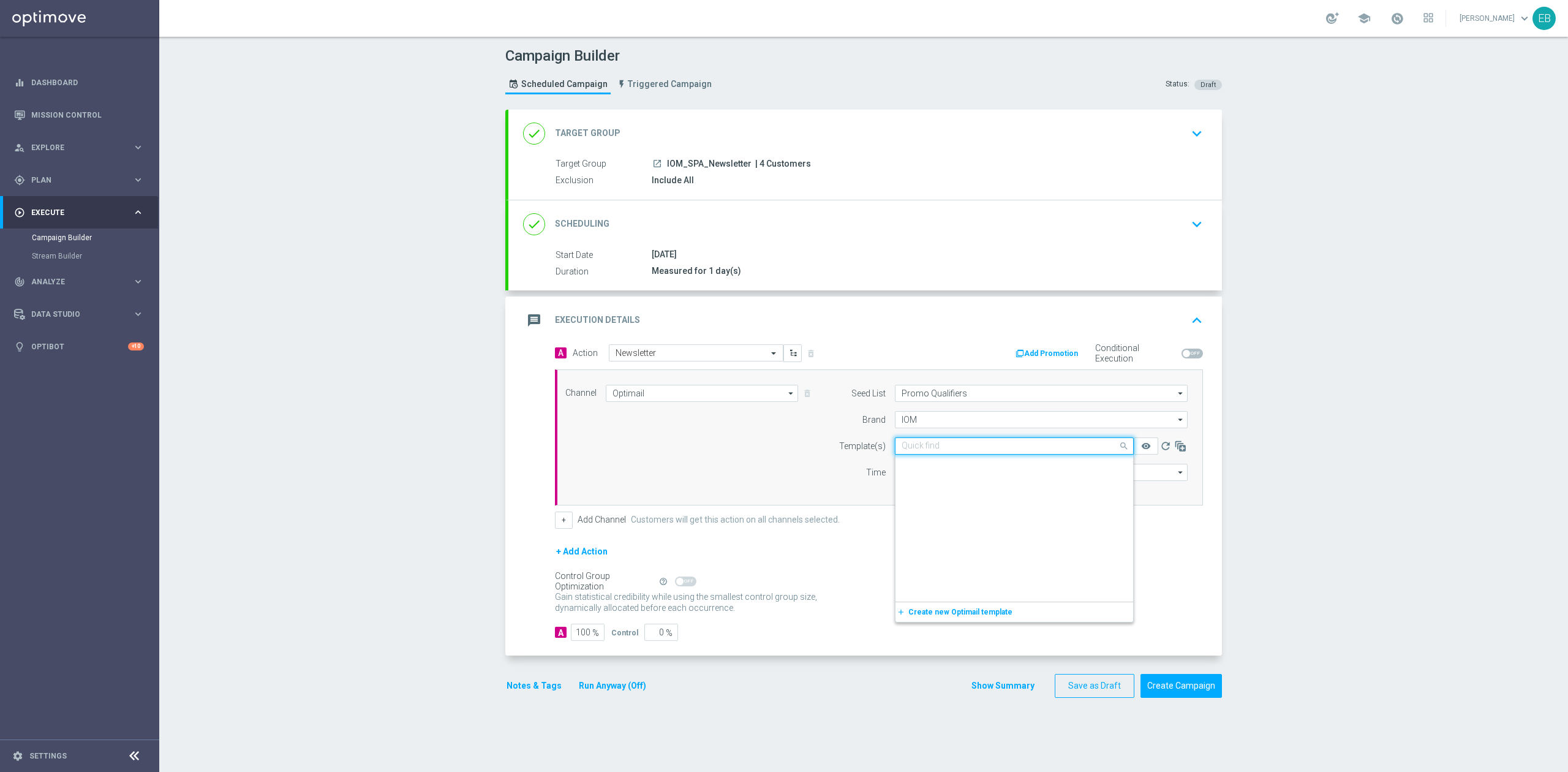
click at [939, 442] on input "text" at bounding box center [1002, 446] width 201 height 11
type input "spa-news"
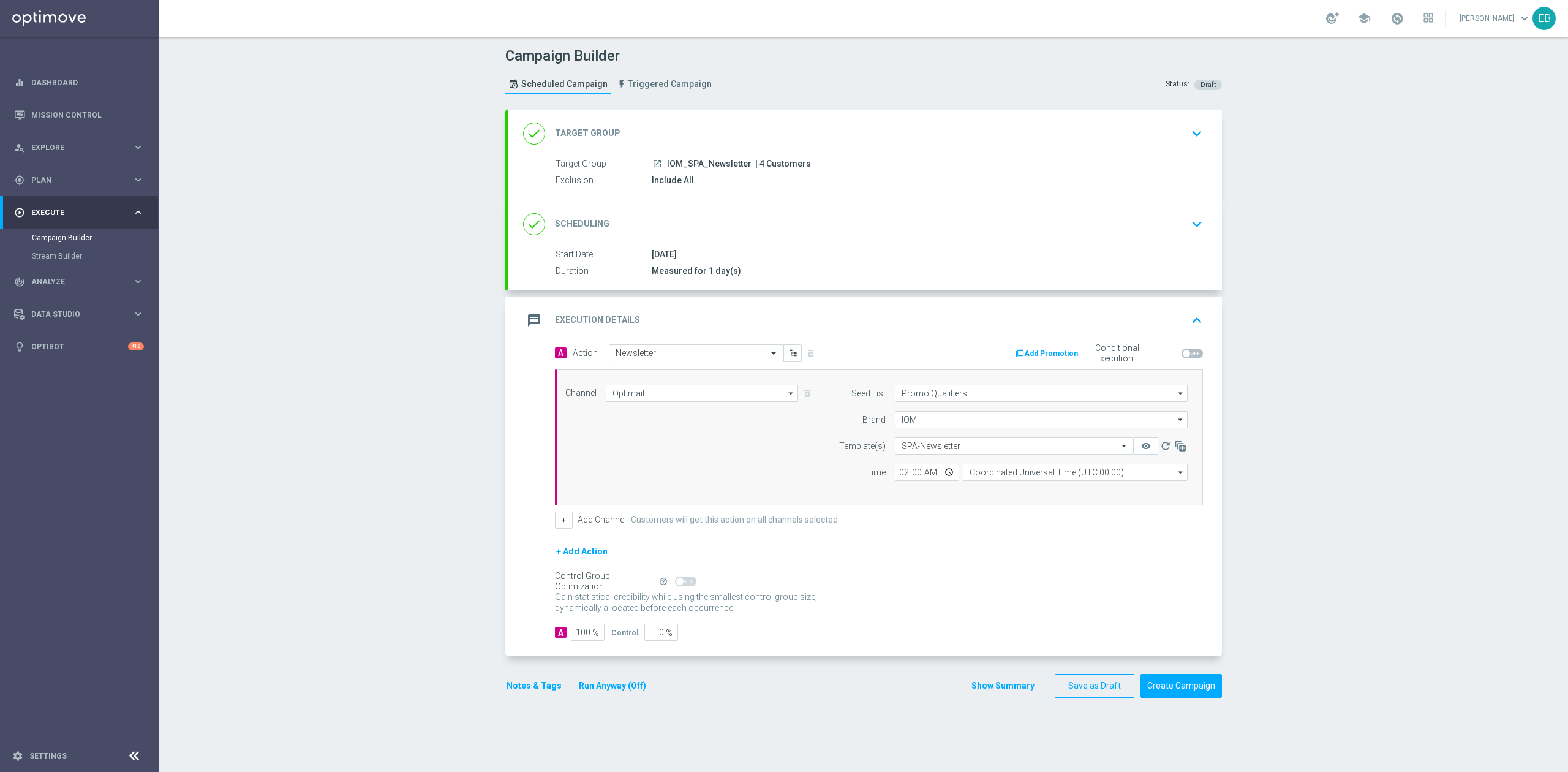
click at [1117, 306] on div "message Execution Details keyboard_arrow_up" at bounding box center [865, 320] width 713 height 48
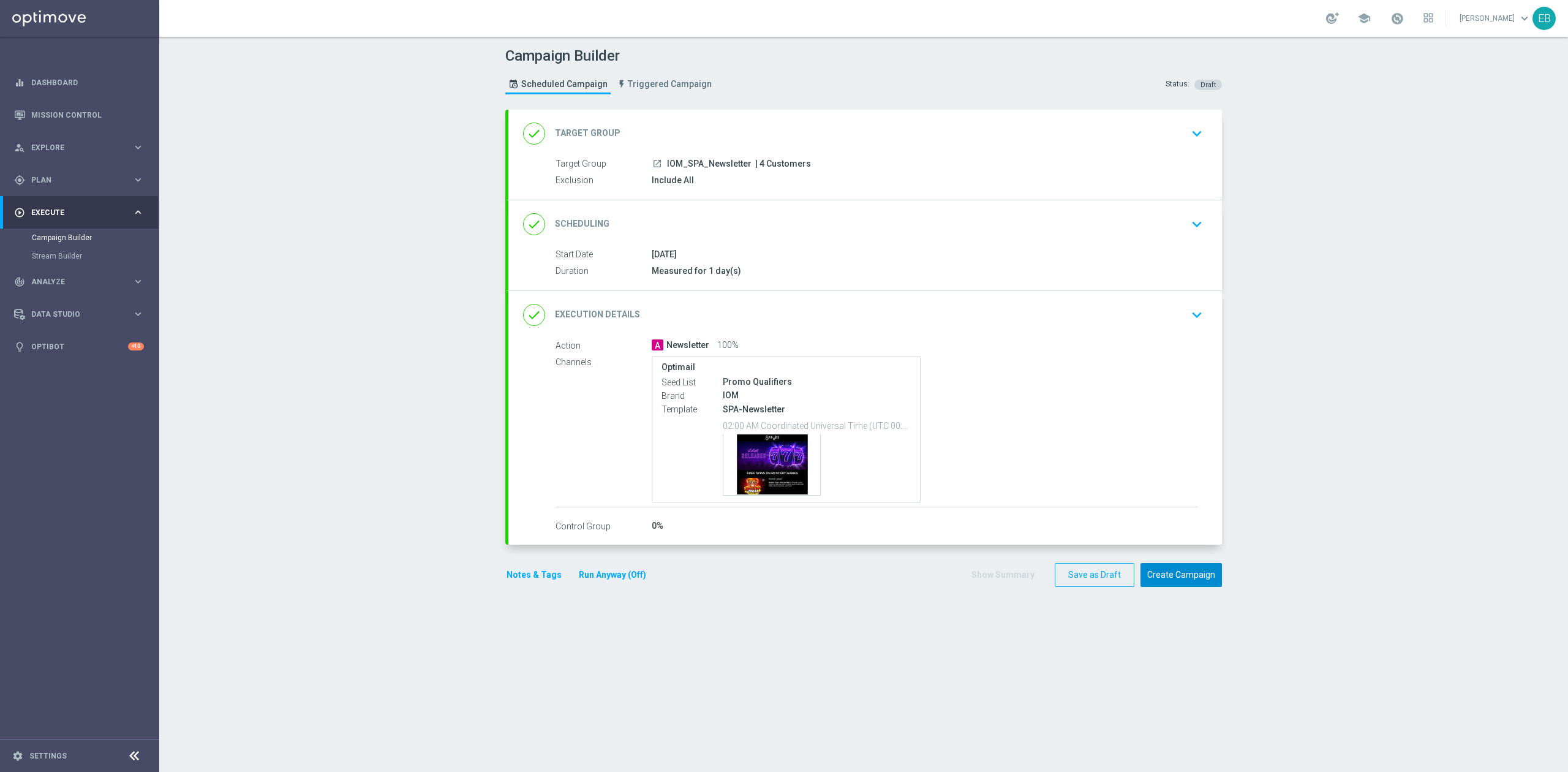
click at [1206, 568] on button "Create Campaign" at bounding box center [1181, 575] width 81 height 24
click at [750, 128] on div at bounding box center [771, 386] width 1568 height 772
click at [692, 140] on div at bounding box center [771, 386] width 1568 height 772
click at [1005, 169] on div at bounding box center [771, 386] width 1568 height 772
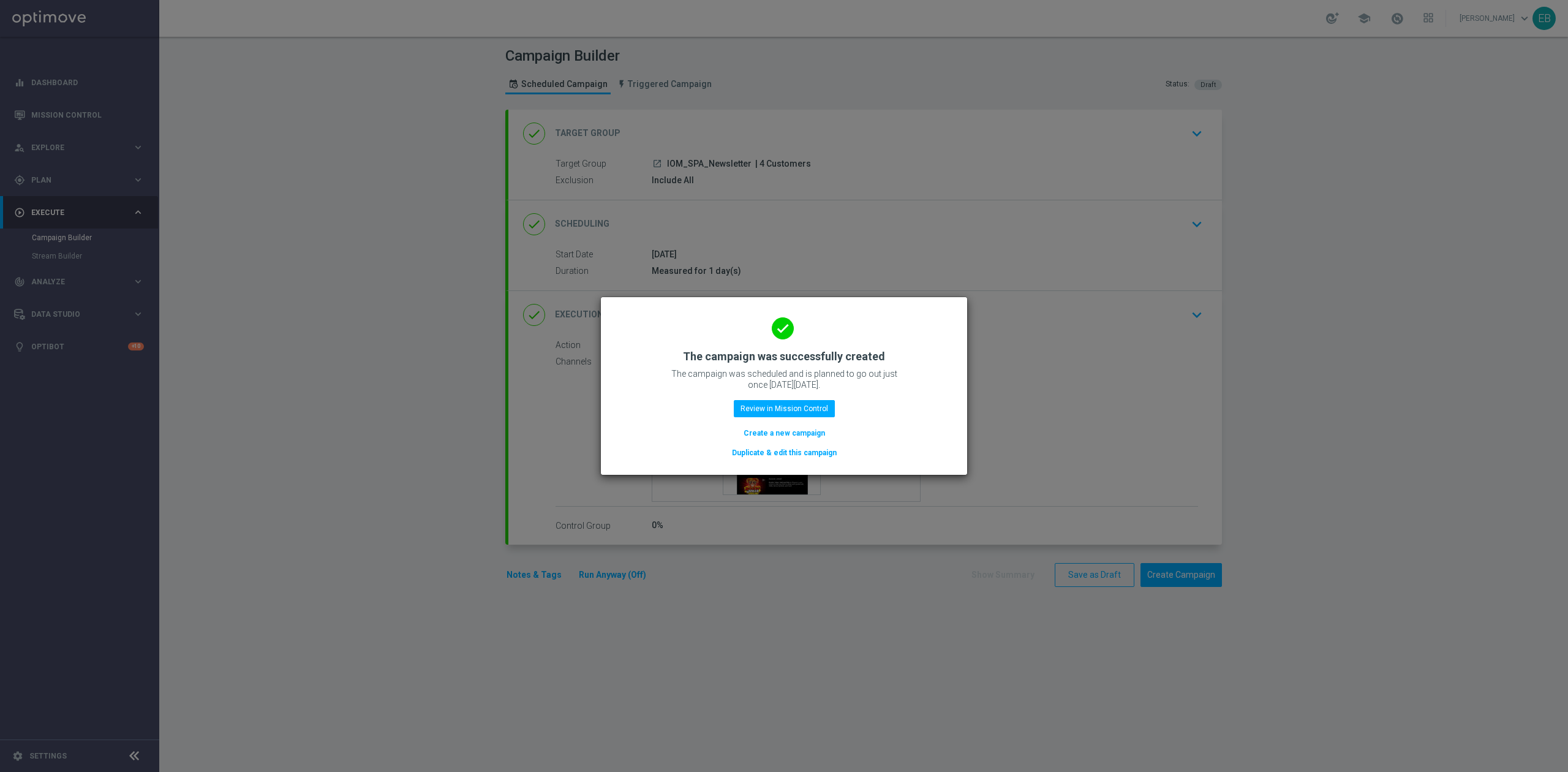
click at [774, 457] on button "Duplicate & edit this campaign" at bounding box center [784, 453] width 107 height 14
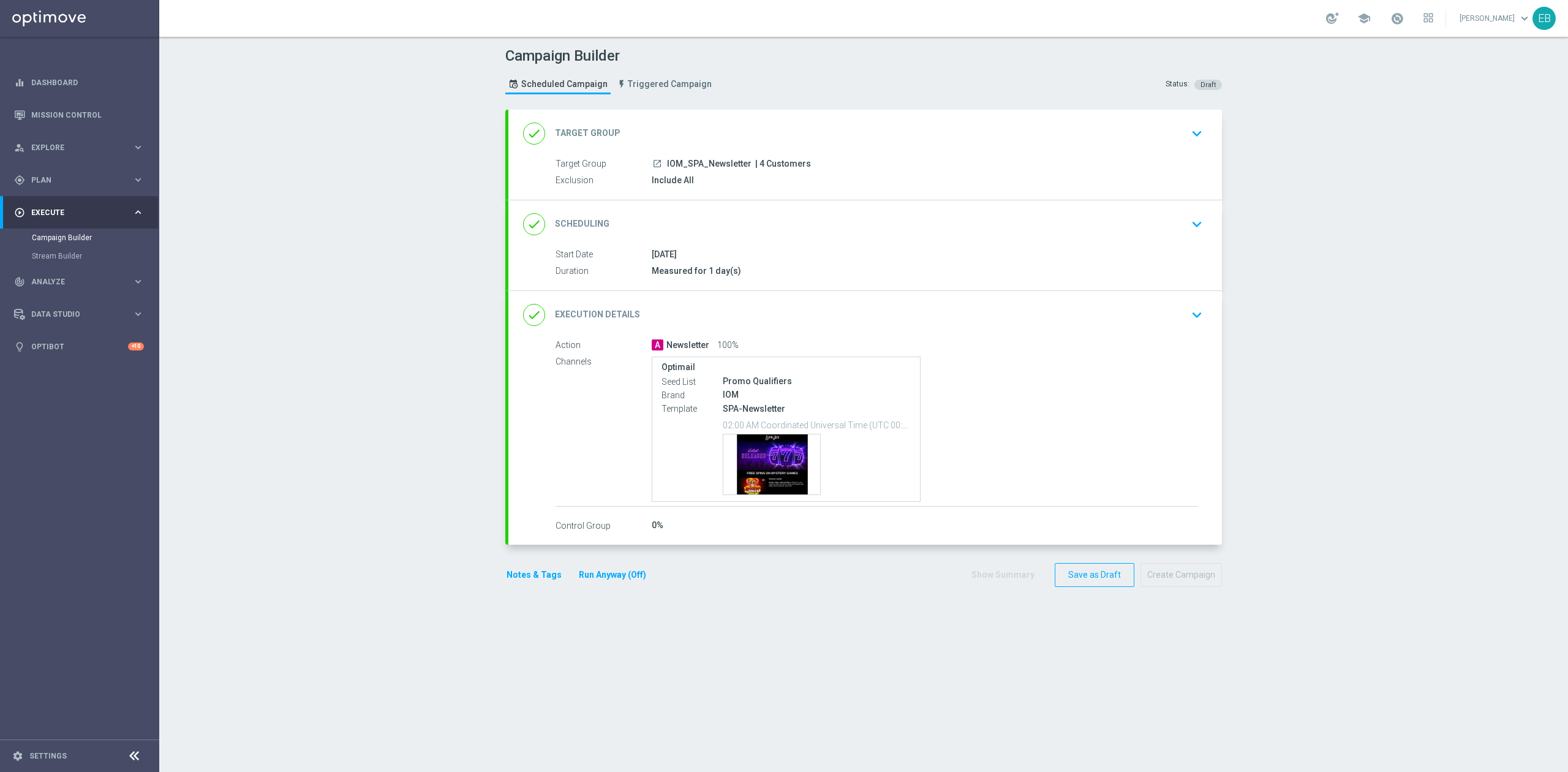
click at [723, 129] on div "done Target Group keyboard_arrow_down" at bounding box center [865, 133] width 684 height 23
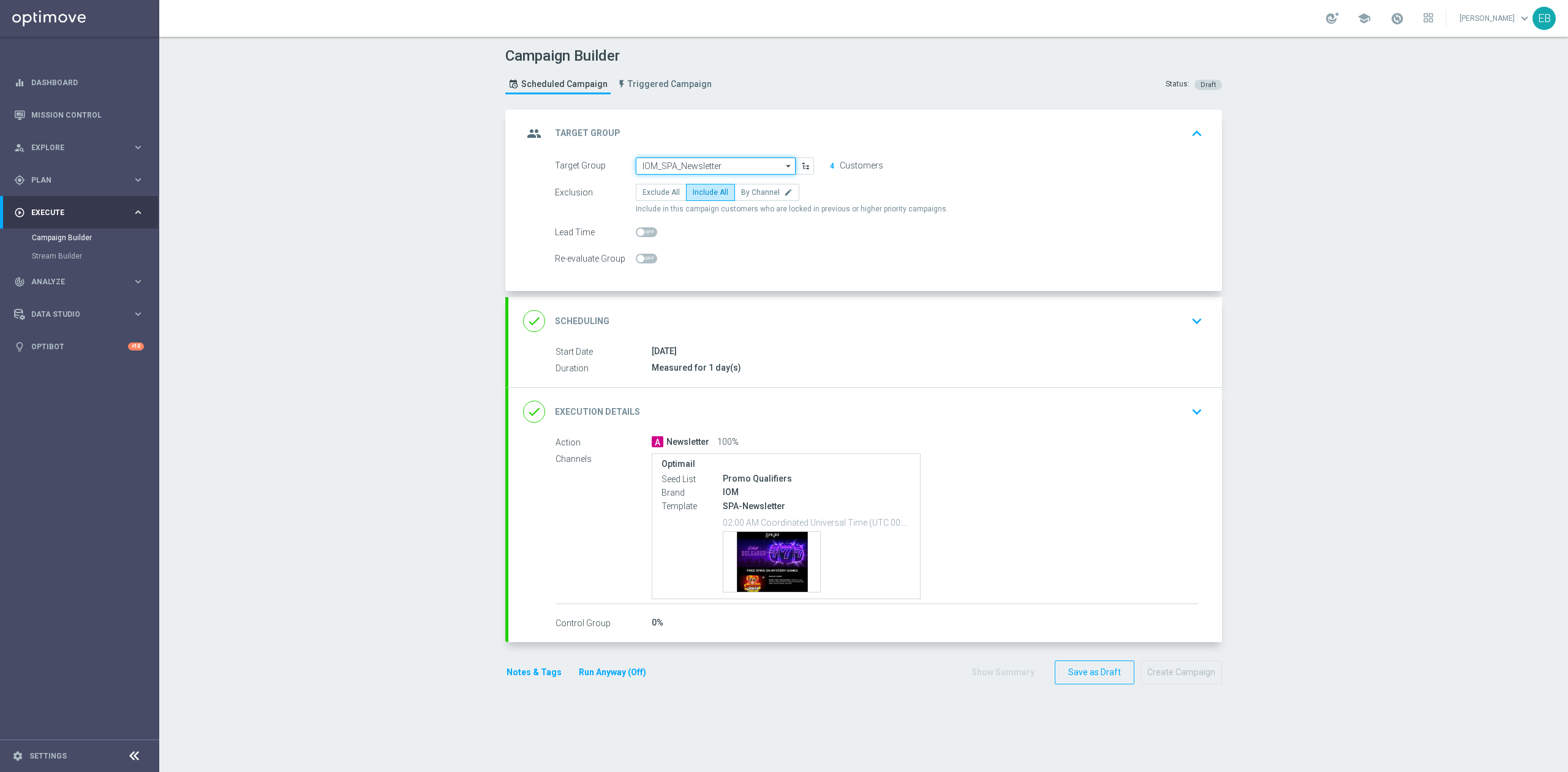
click at [696, 164] on input "IOM_SPA_Newsletter" at bounding box center [715, 166] width 160 height 17
type input "IOM_PVC[EN]_Newsletter"
click at [986, 417] on div "done Execution Details keyboard_arrow_down" at bounding box center [865, 411] width 684 height 23
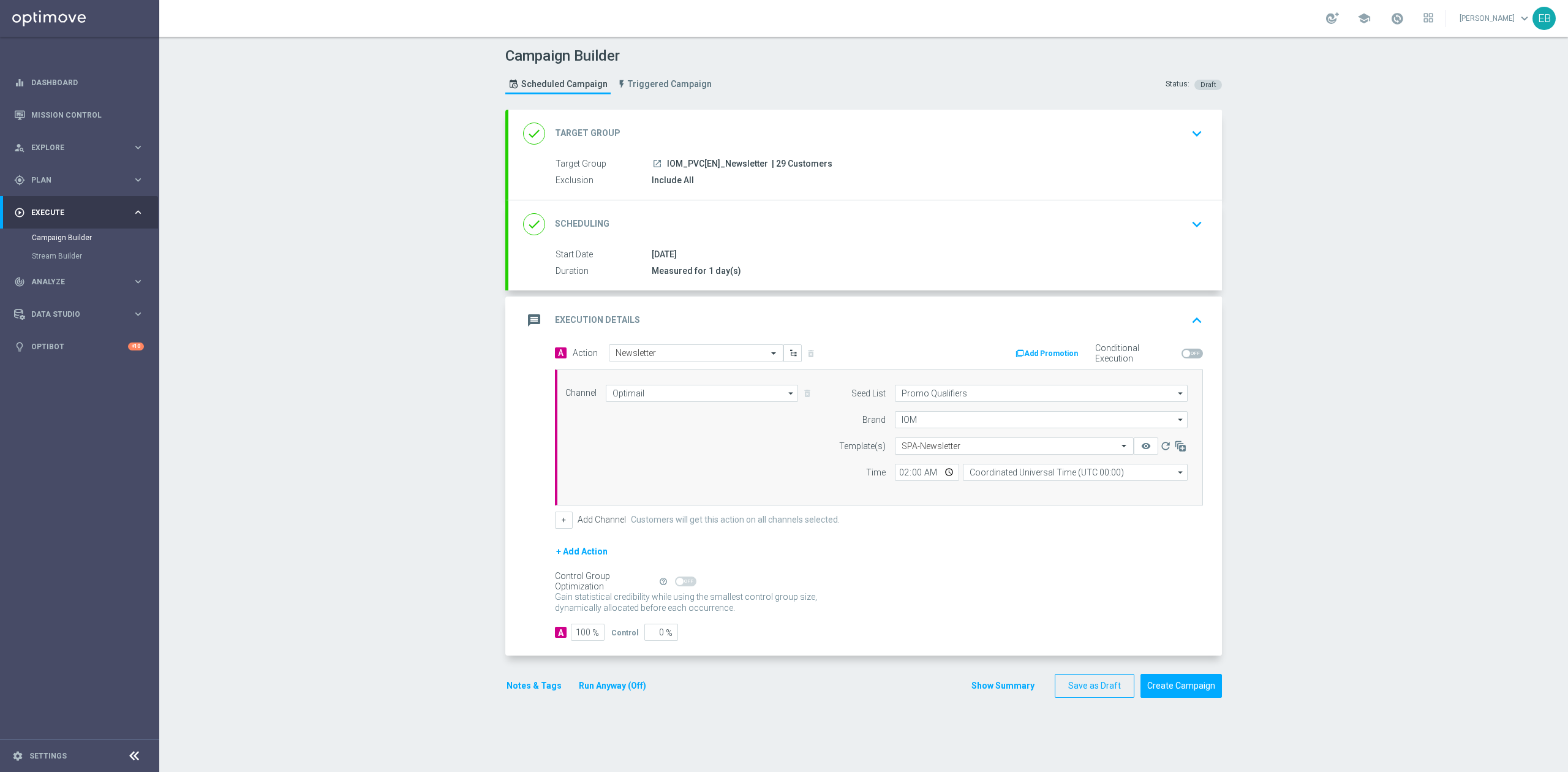
click at [918, 444] on input "text" at bounding box center [1002, 446] width 201 height 11
type input "pvc-news"
click at [1173, 314] on div "message Execution Details keyboard_arrow_up" at bounding box center [865, 320] width 684 height 23
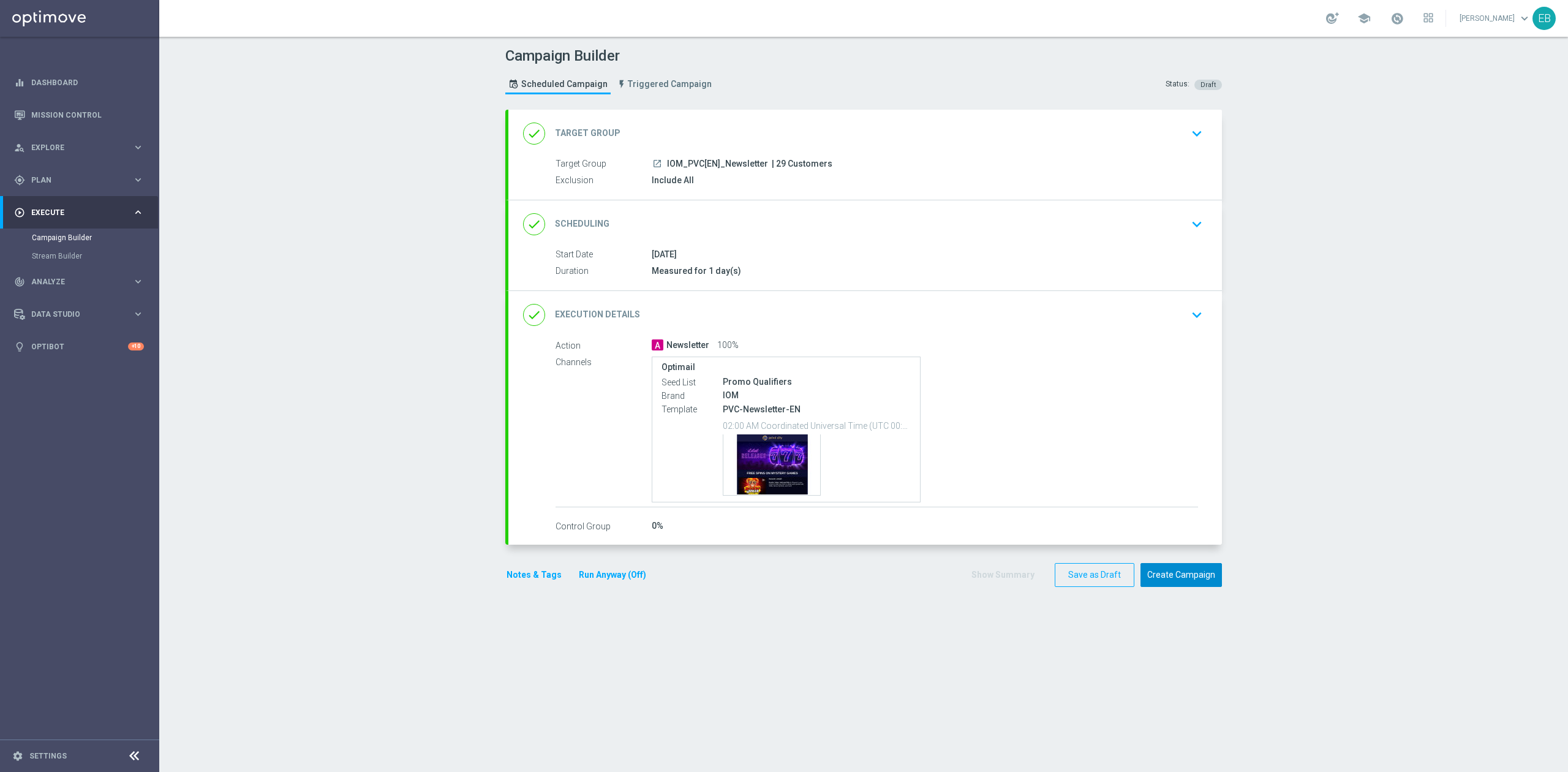
click at [1175, 568] on button "Create Campaign" at bounding box center [1181, 575] width 81 height 24
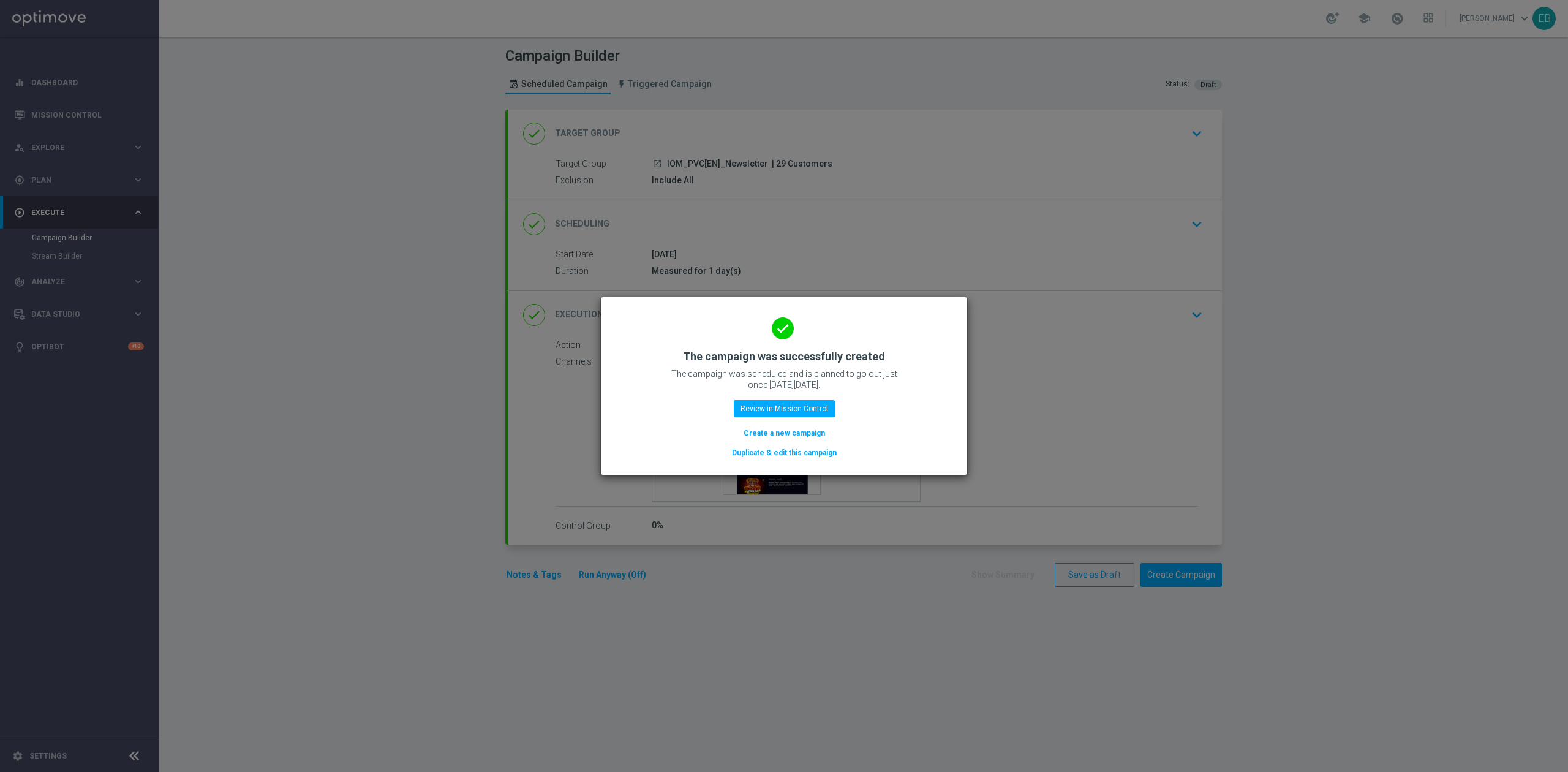
click at [782, 449] on button "Duplicate & edit this campaign" at bounding box center [784, 453] width 107 height 14
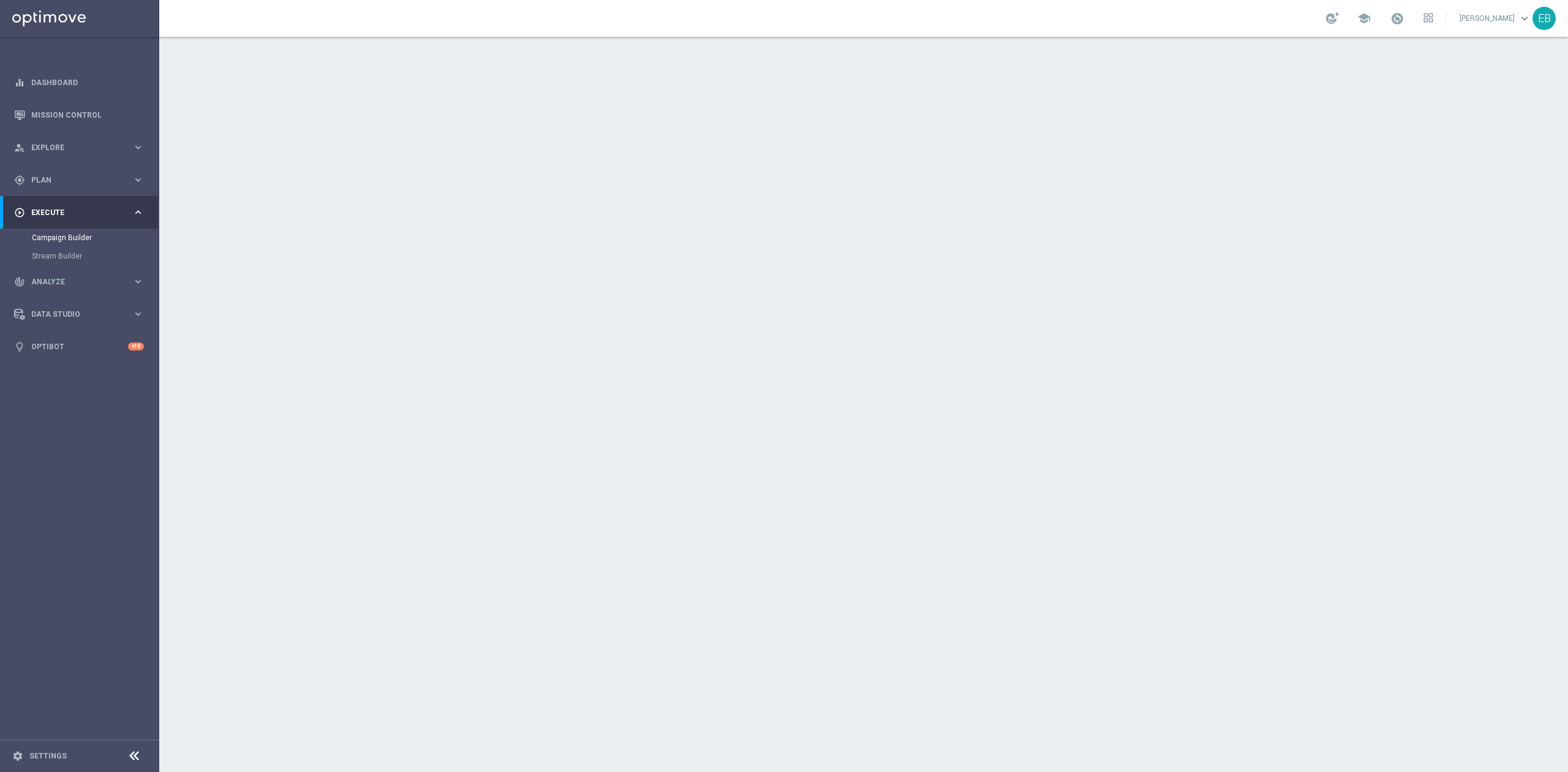
click at [813, 143] on div "done Target Group keyboard_arrow_down" at bounding box center [865, 133] width 684 height 23
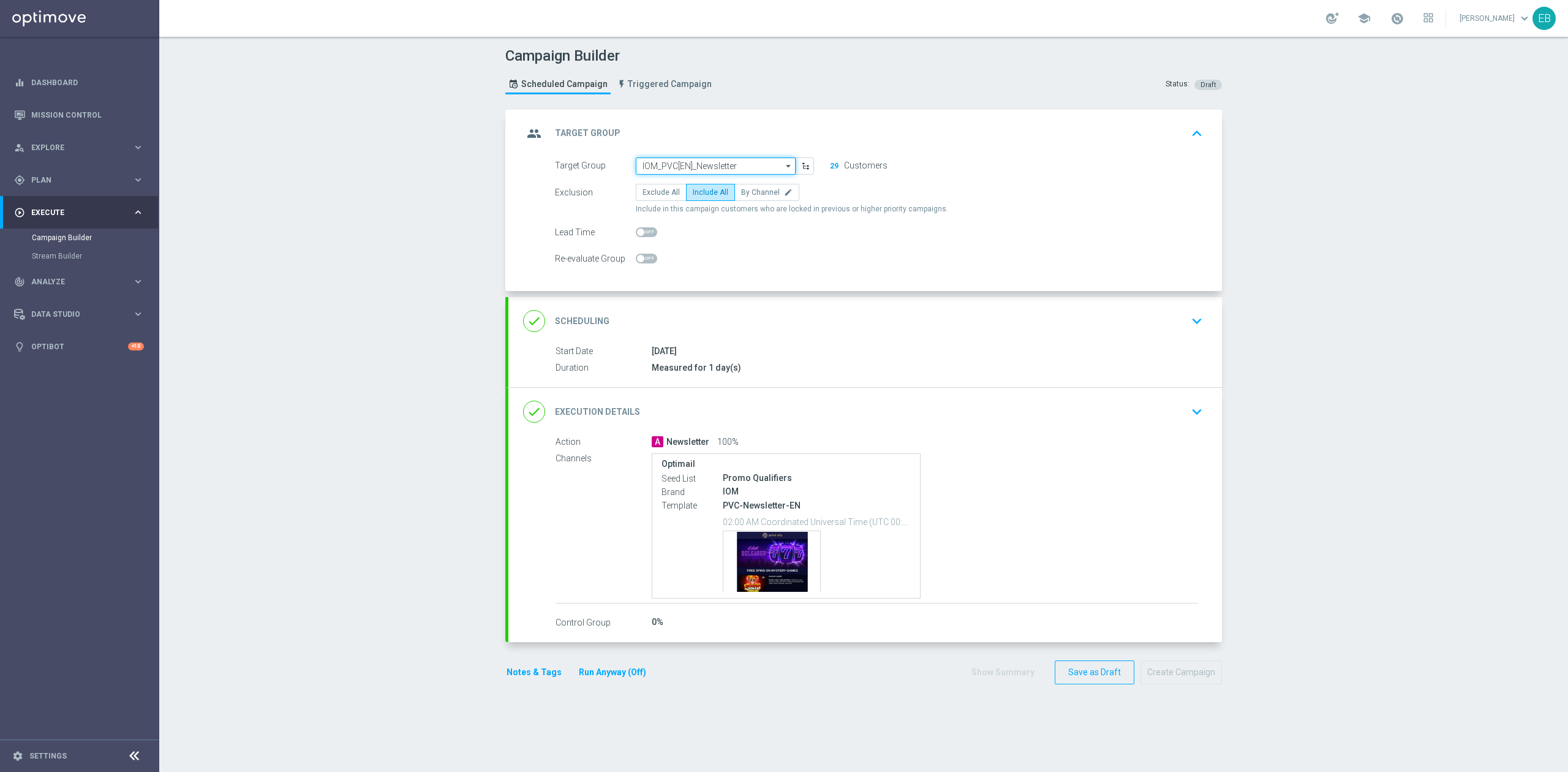
click at [755, 165] on input "IOM_PVC[EN]_Newsletter" at bounding box center [715, 166] width 160 height 17
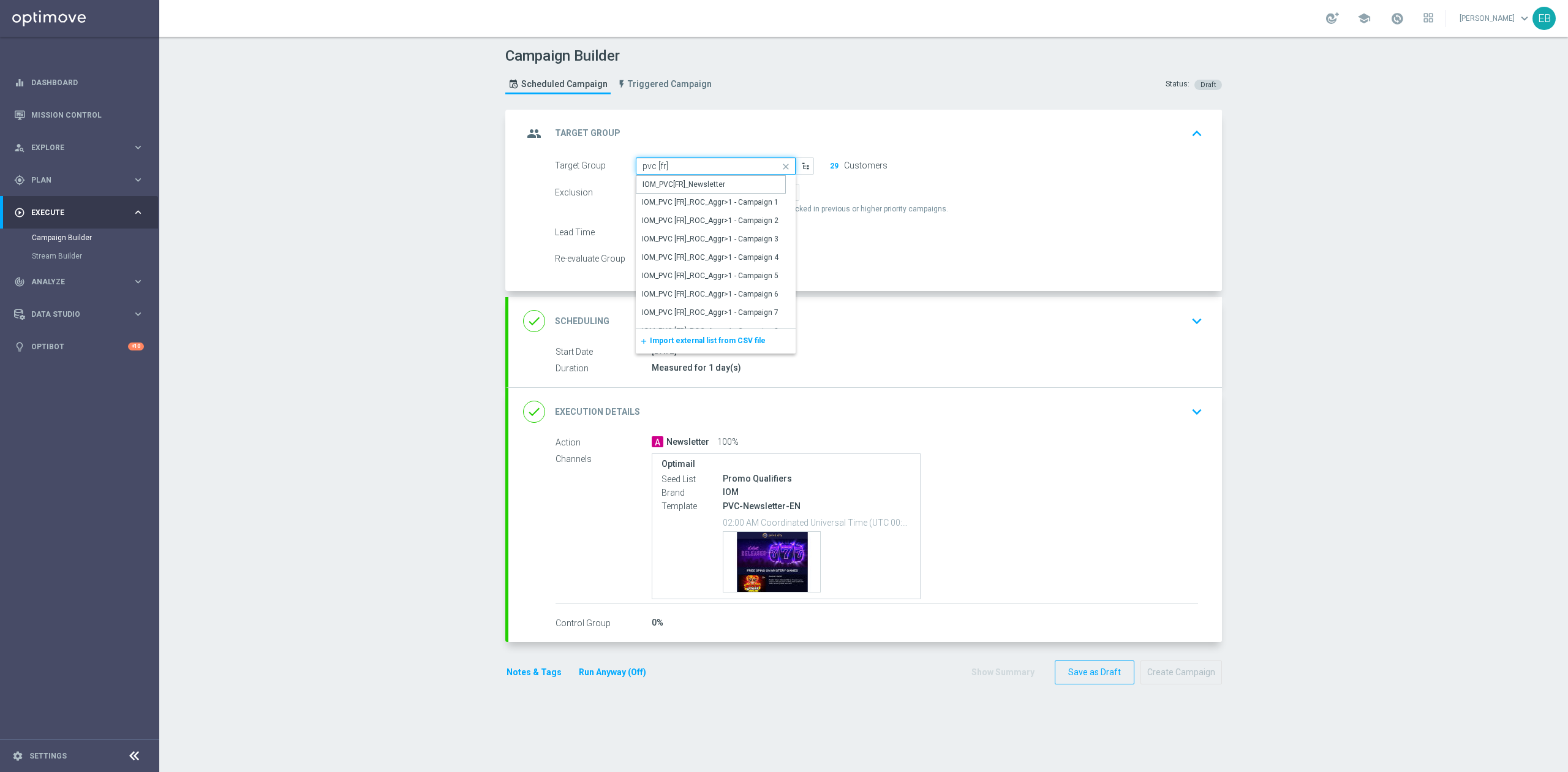
type input "IOM_PVC[FR]_Newsletter"
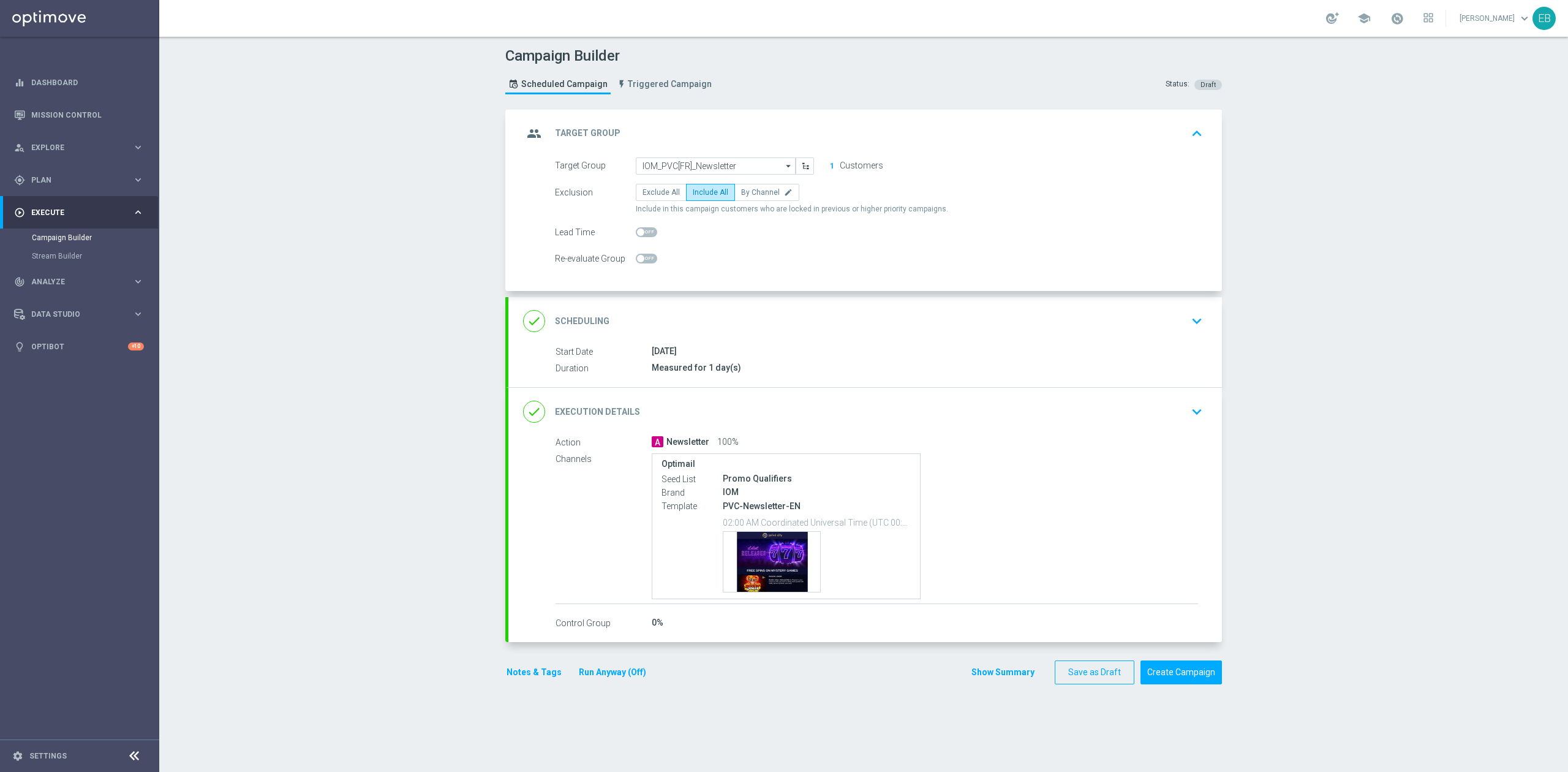
click at [1142, 432] on div "done Execution Details keyboard_arrow_down" at bounding box center [865, 411] width 713 height 48
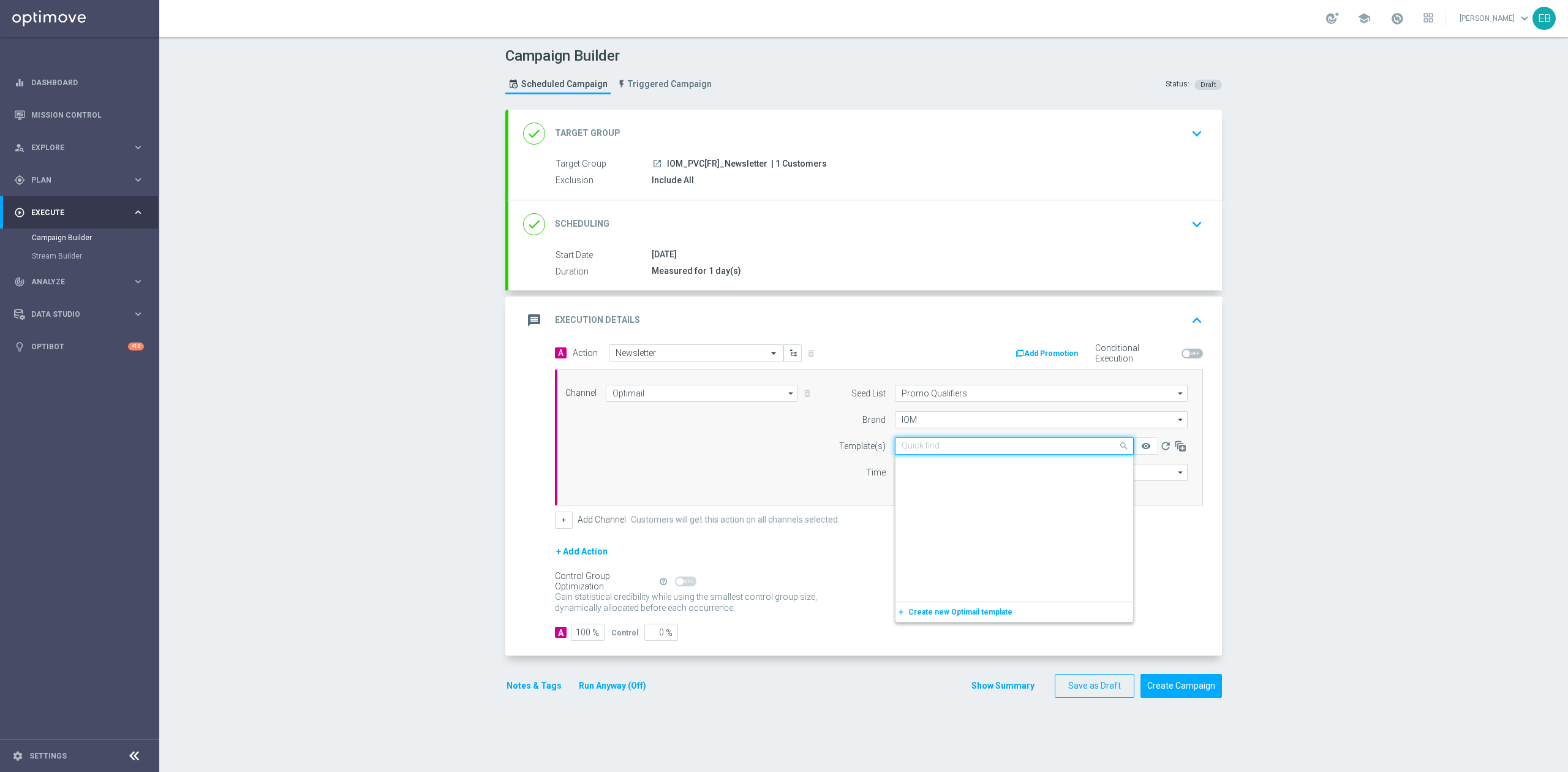
click at [996, 438] on div "Quick find PVC-Newsletter-EN" at bounding box center [1014, 446] width 239 height 17
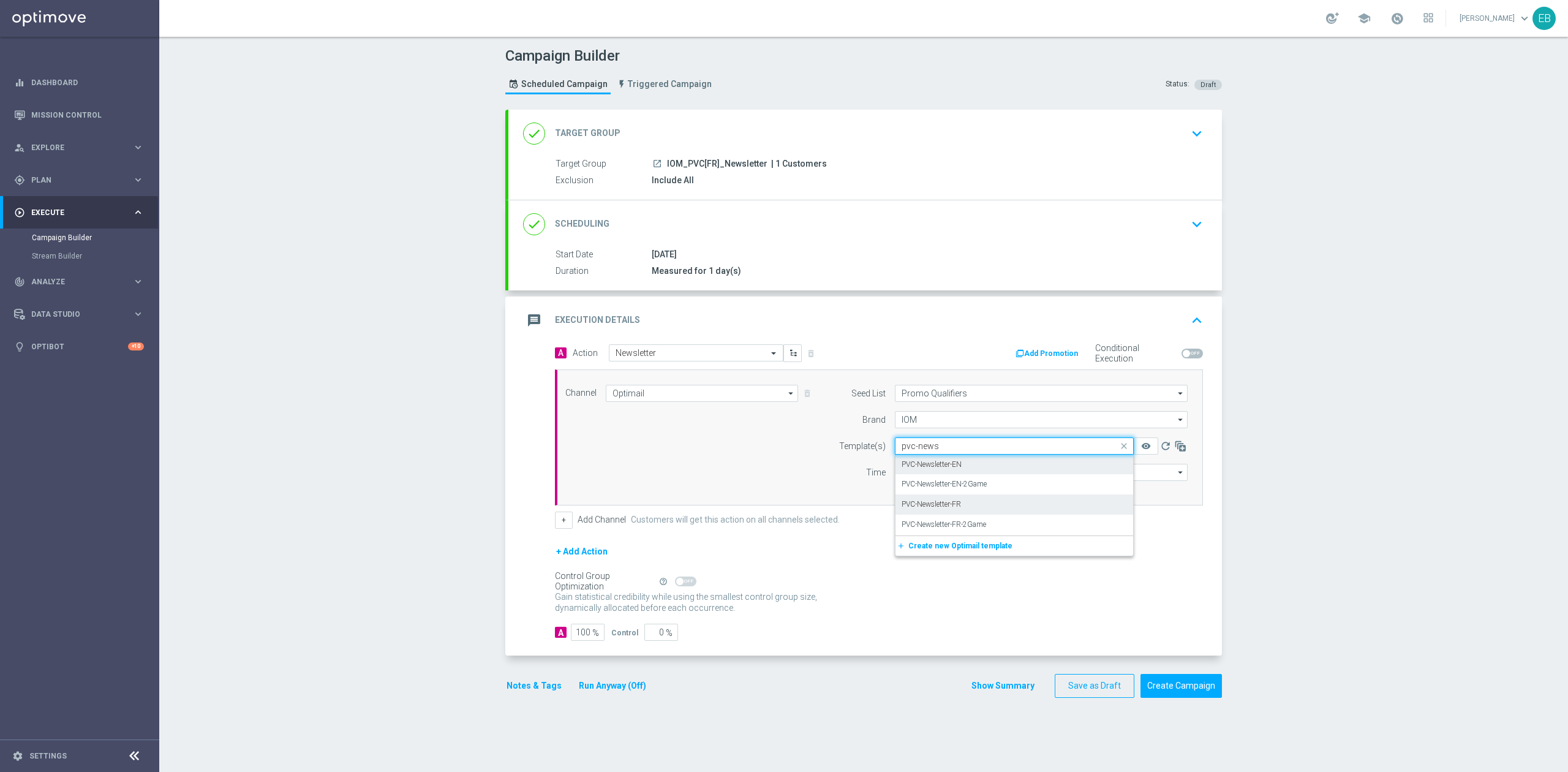
type input "pvc-news"
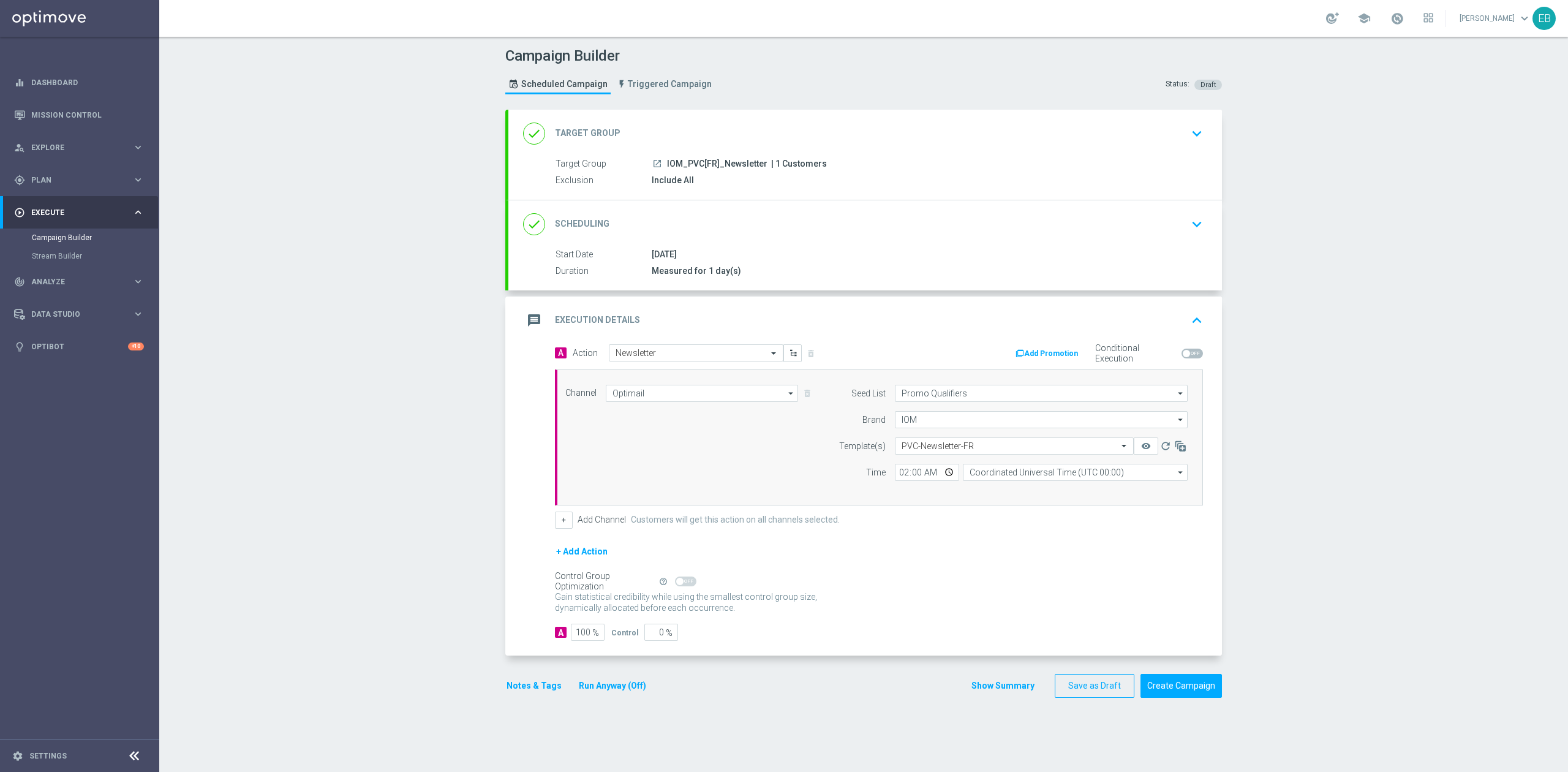
click at [1103, 315] on div "message Execution Details keyboard_arrow_up" at bounding box center [865, 320] width 684 height 23
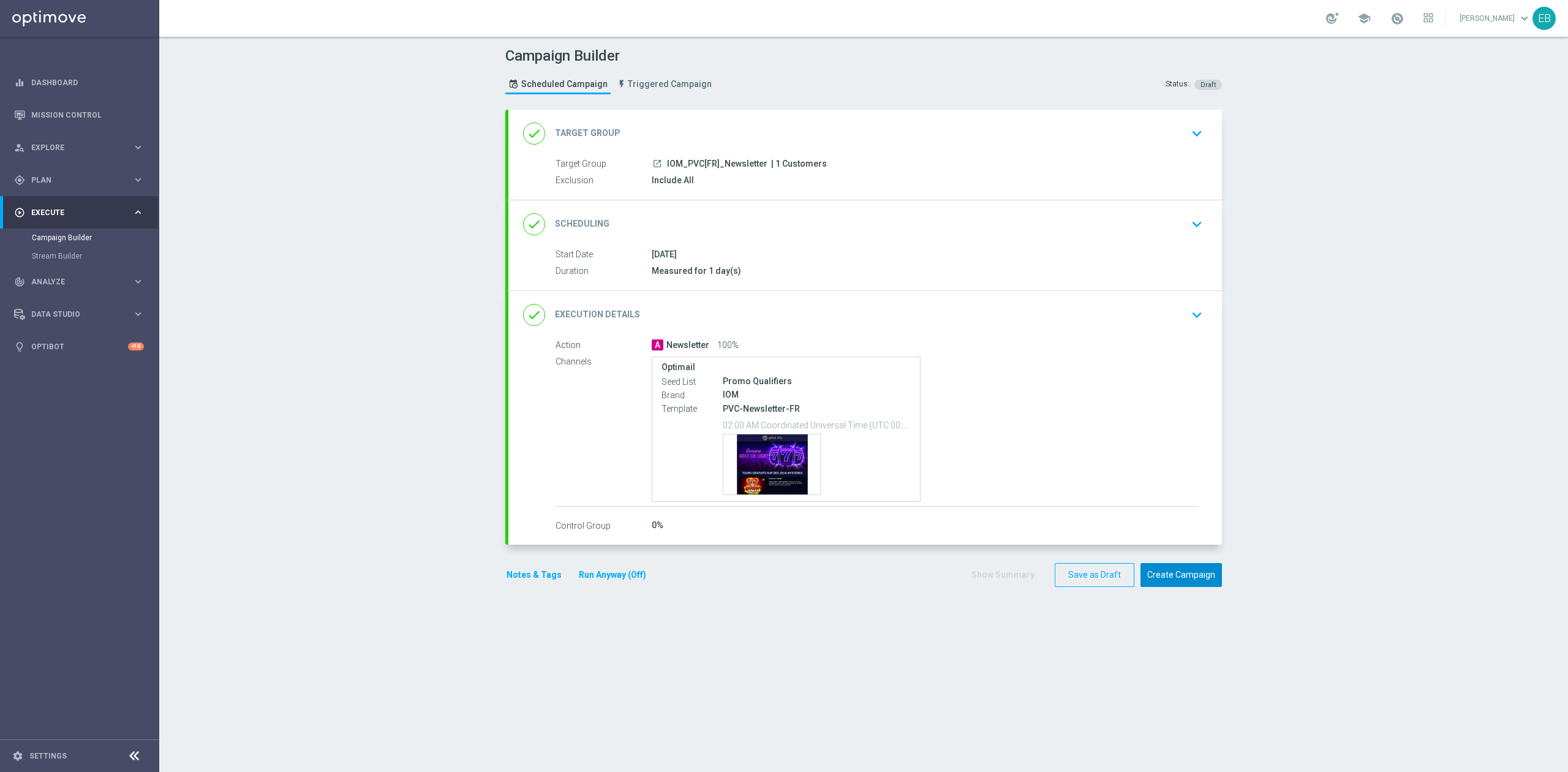
click at [1170, 569] on button "Create Campaign" at bounding box center [1181, 575] width 81 height 24
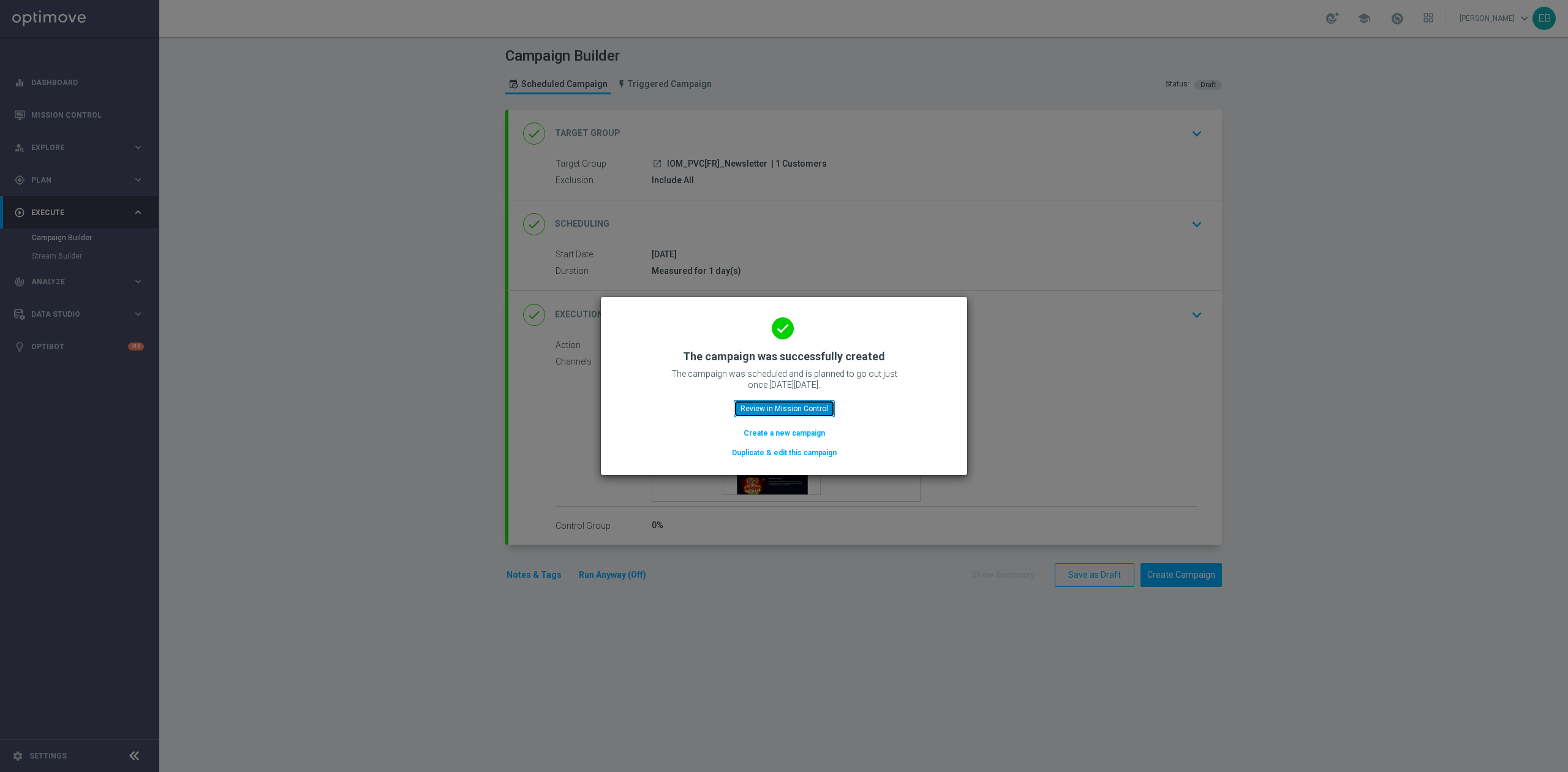
click at [784, 401] on button "Review in Mission Control" at bounding box center [784, 409] width 101 height 17
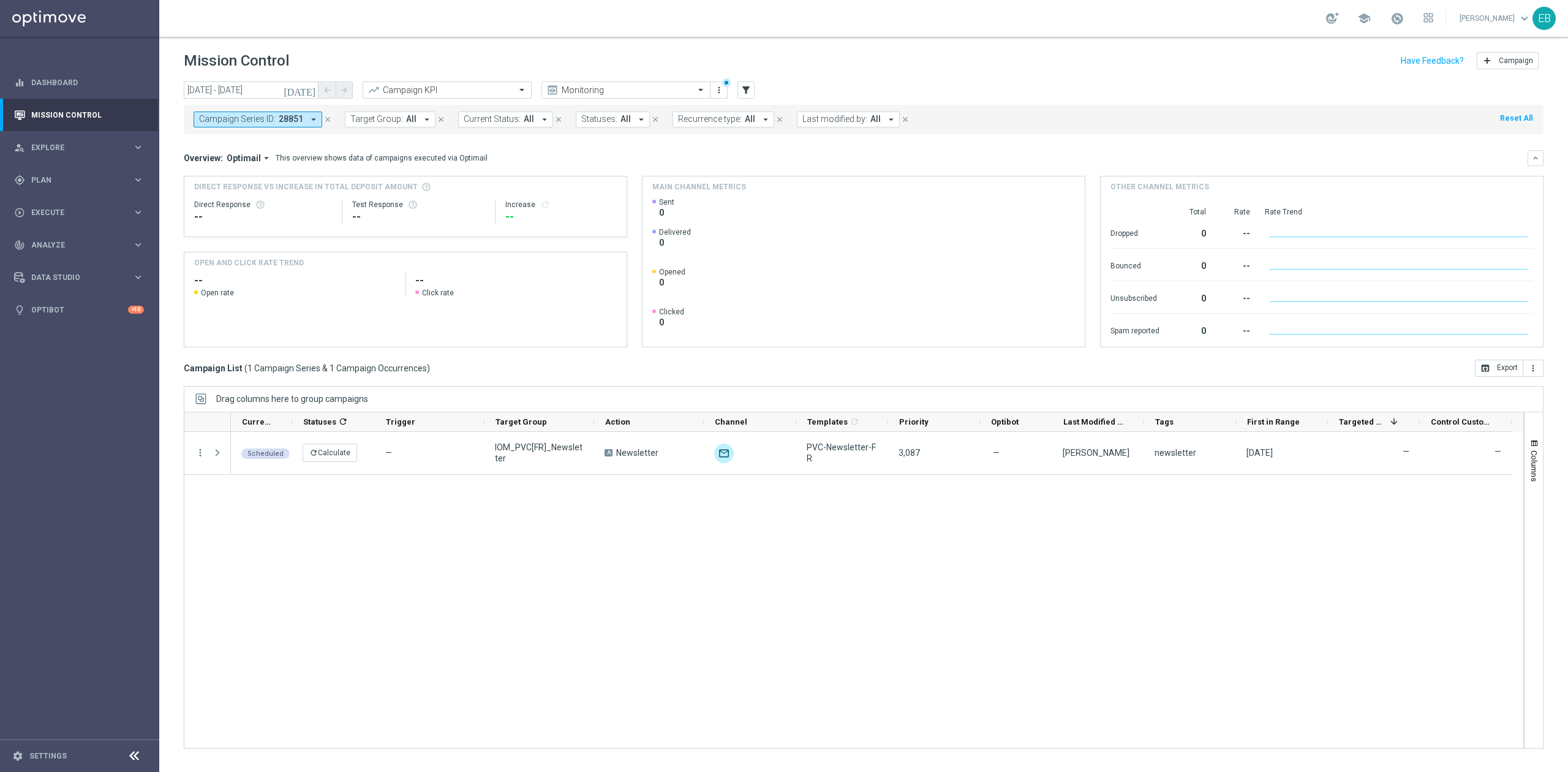
click at [325, 116] on icon "close" at bounding box center [327, 119] width 9 height 9
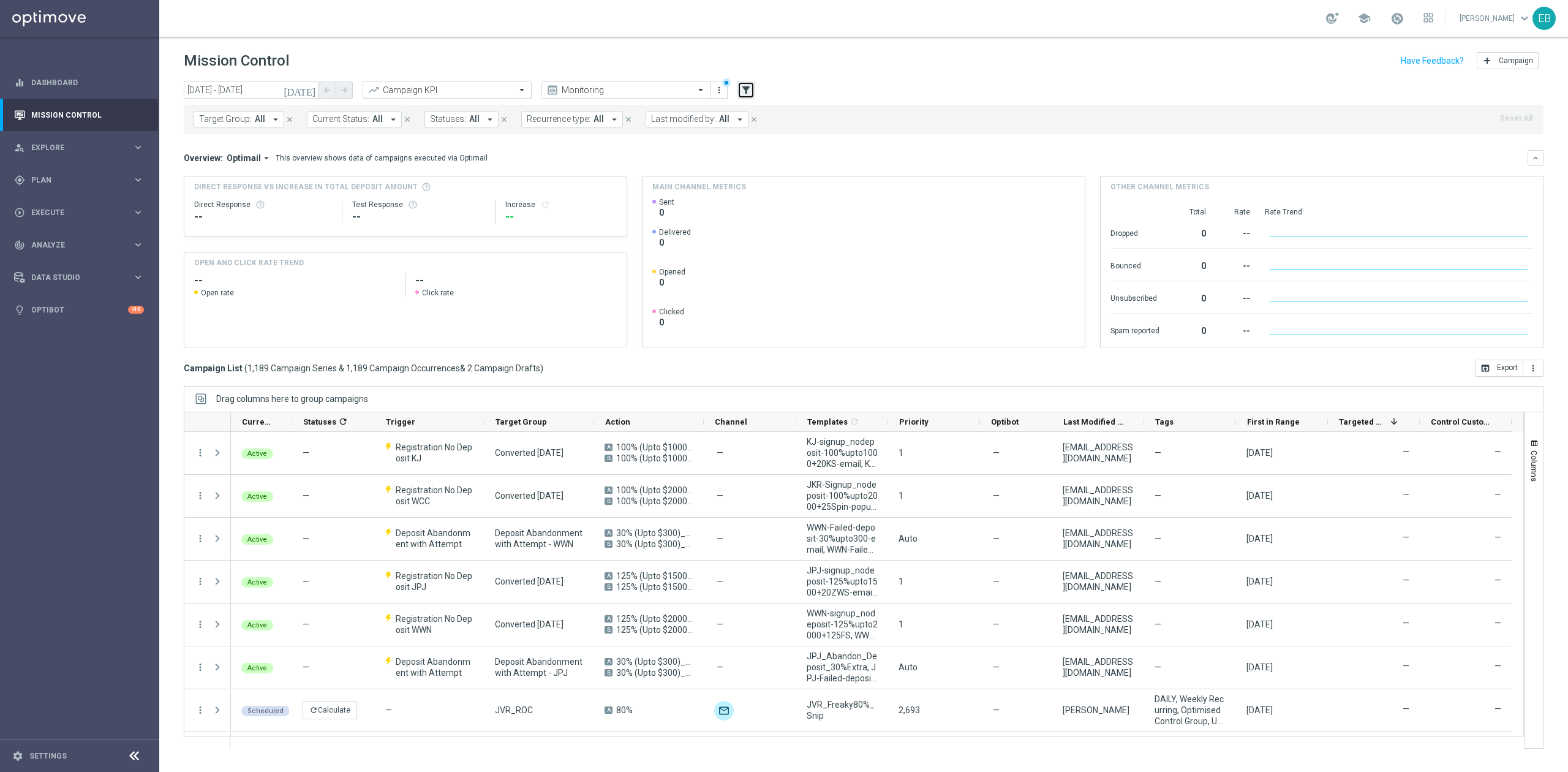
click at [751, 87] on icon "filter_alt" at bounding box center [746, 90] width 11 height 11
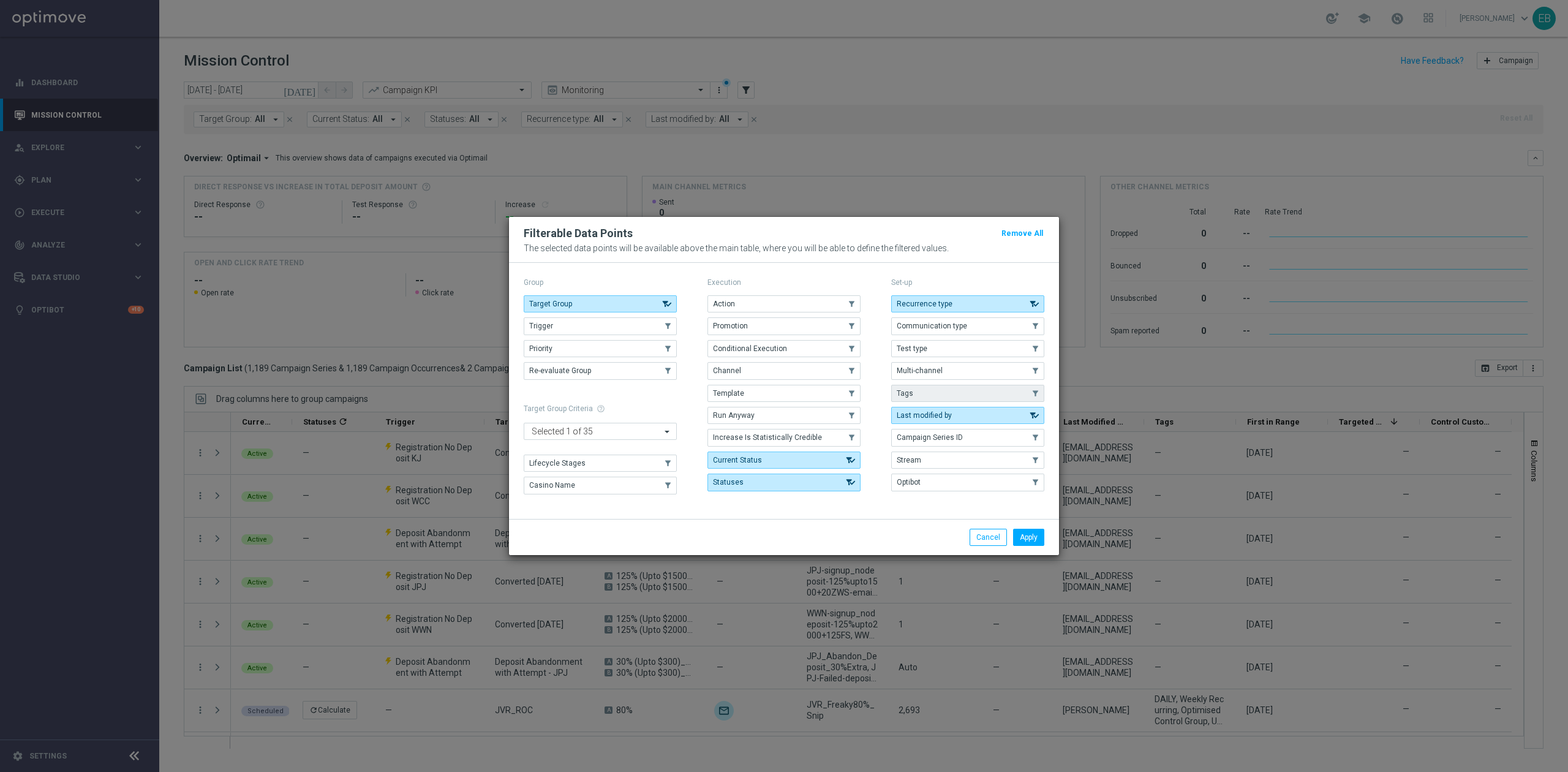
click at [924, 390] on button "Tags" at bounding box center [968, 394] width 153 height 17
click at [1025, 535] on button "Apply" at bounding box center [1029, 537] width 32 height 17
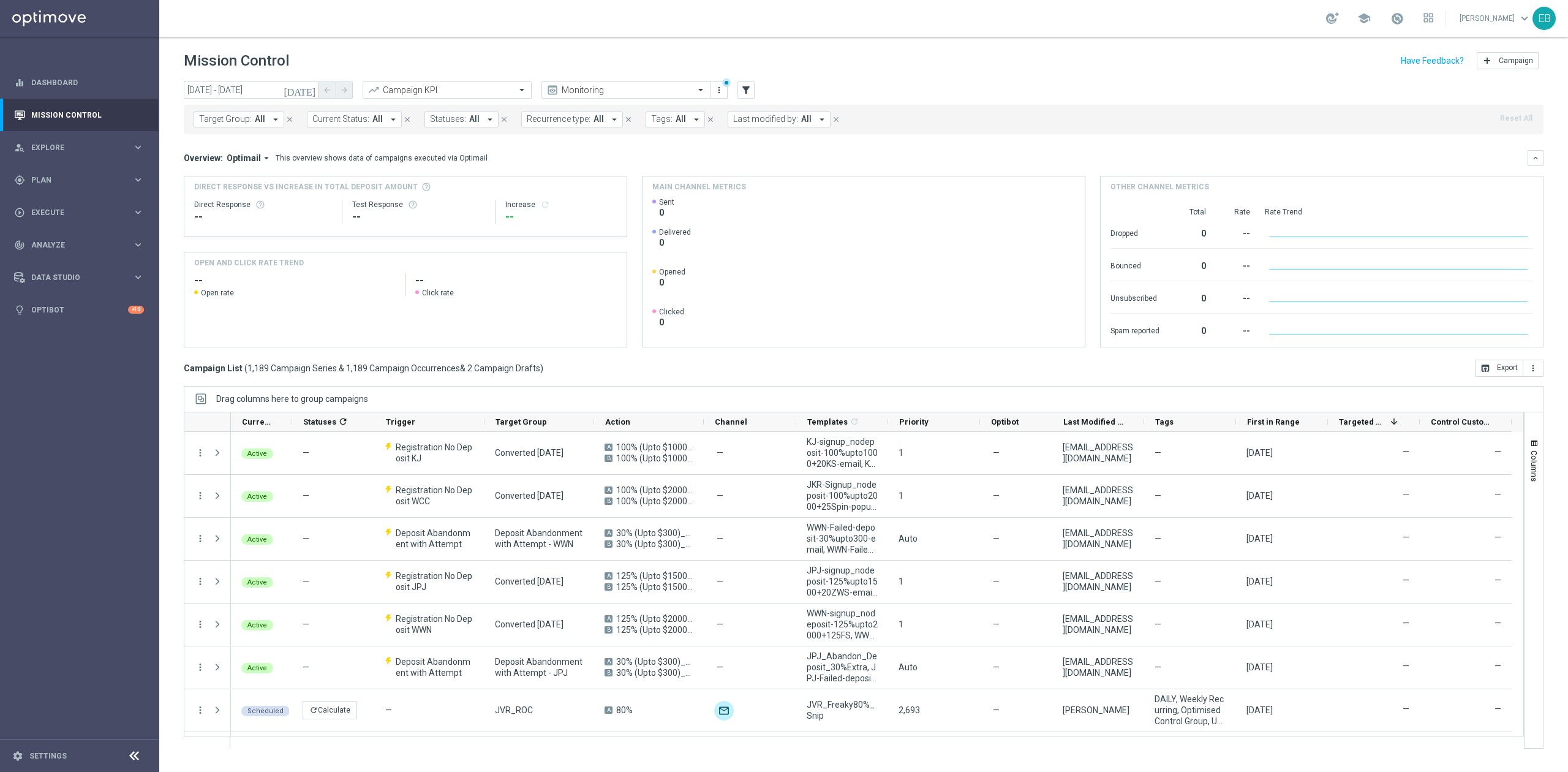
click at [691, 119] on icon "arrow_drop_down" at bounding box center [696, 119] width 11 height 11
click at [719, 244] on div "Newsletter" at bounding box center [759, 241] width 190 height 7
type input "news"
click at [699, 254] on div "newsletter" at bounding box center [753, 261] width 202 height 20
click at [698, 239] on div "Newsletter" at bounding box center [759, 241] width 190 height 7
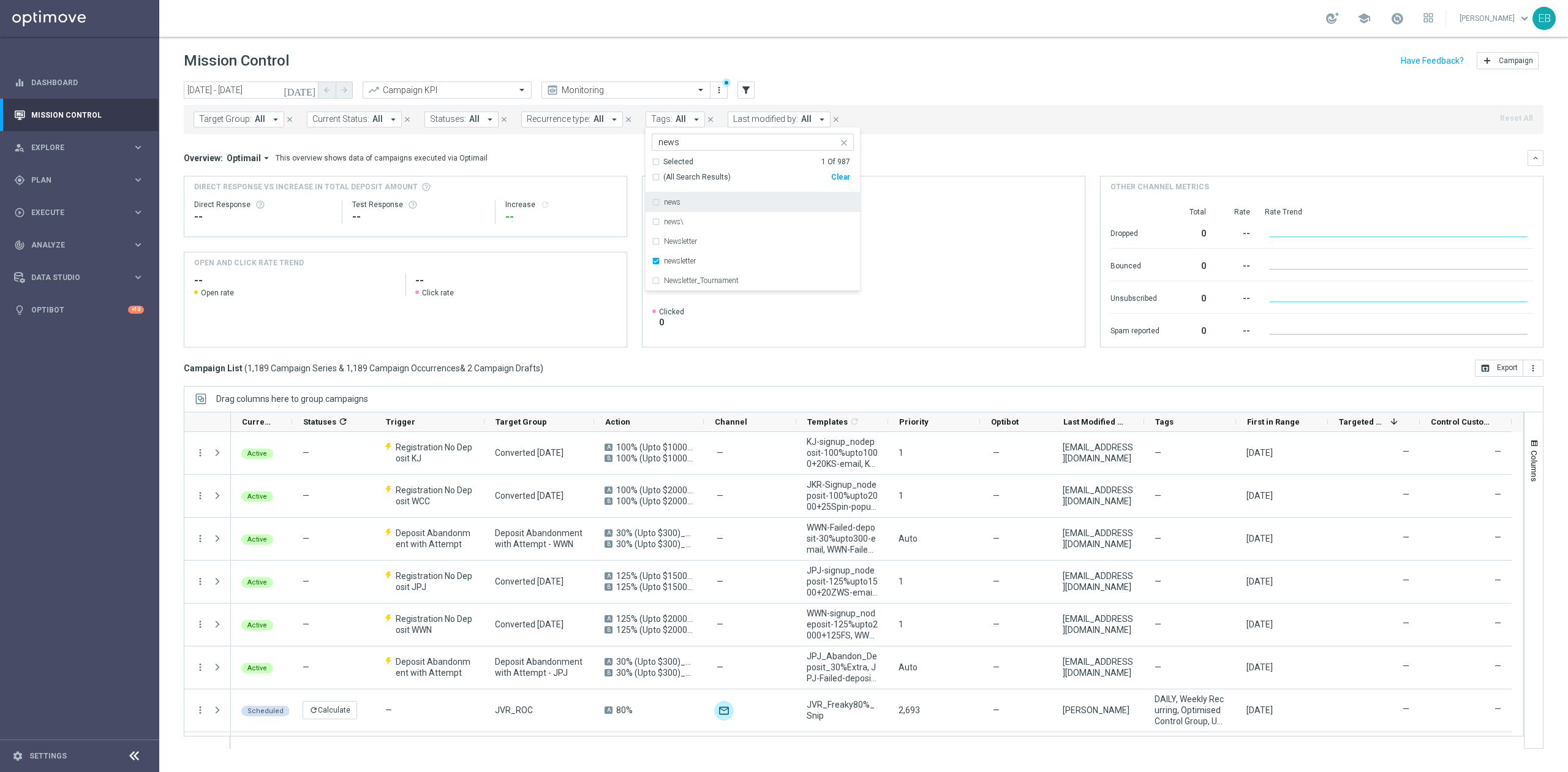
click at [942, 109] on div "Target Group: All arrow_drop_down close Current Status: All arrow_drop_down clo…" at bounding box center [864, 119] width 1360 height 30
